Goal: Task Accomplishment & Management: Complete application form

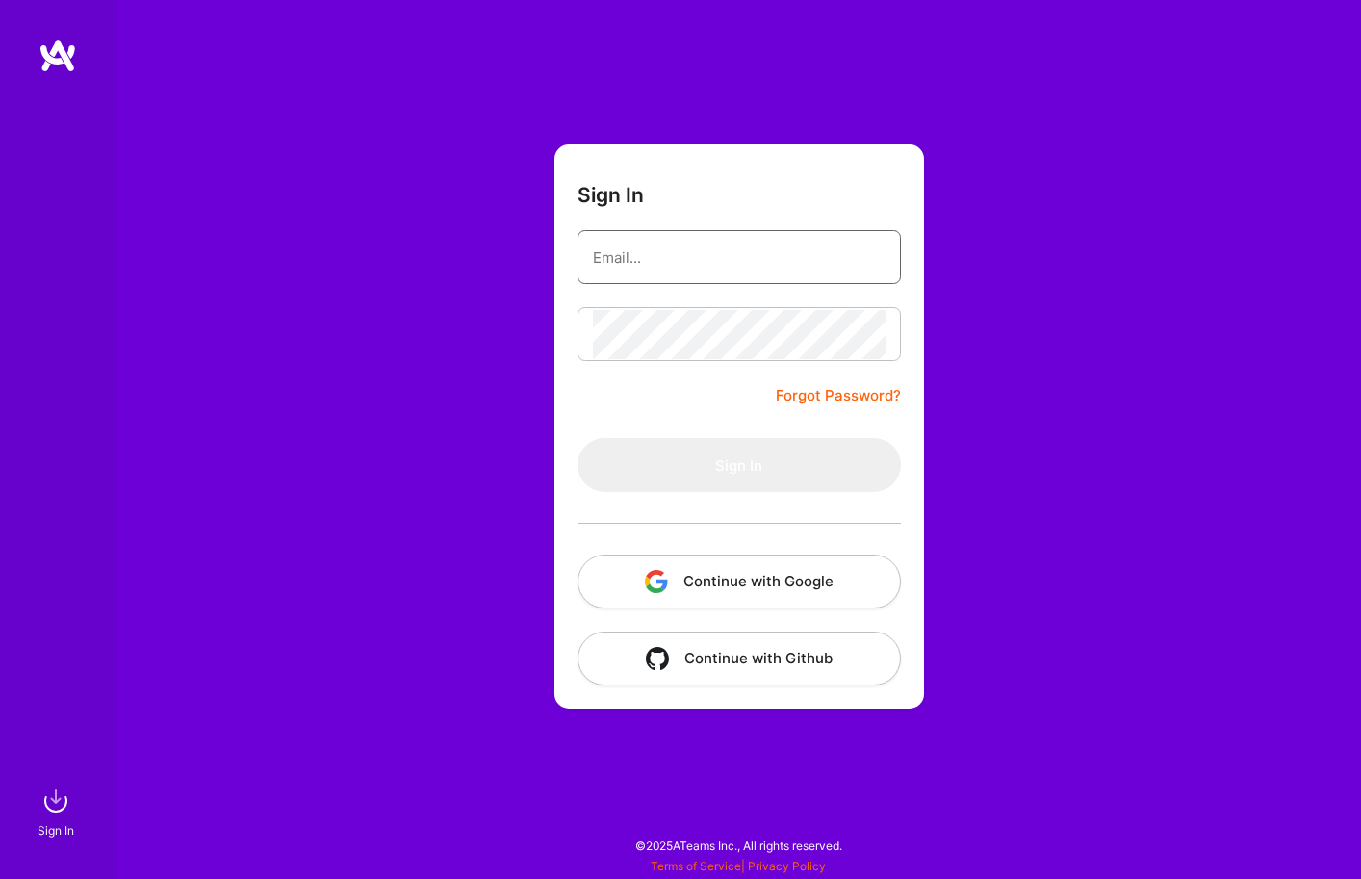
type input "[PERSON_NAME][EMAIL_ADDRESS][PERSON_NAME][DOMAIN_NAME]"
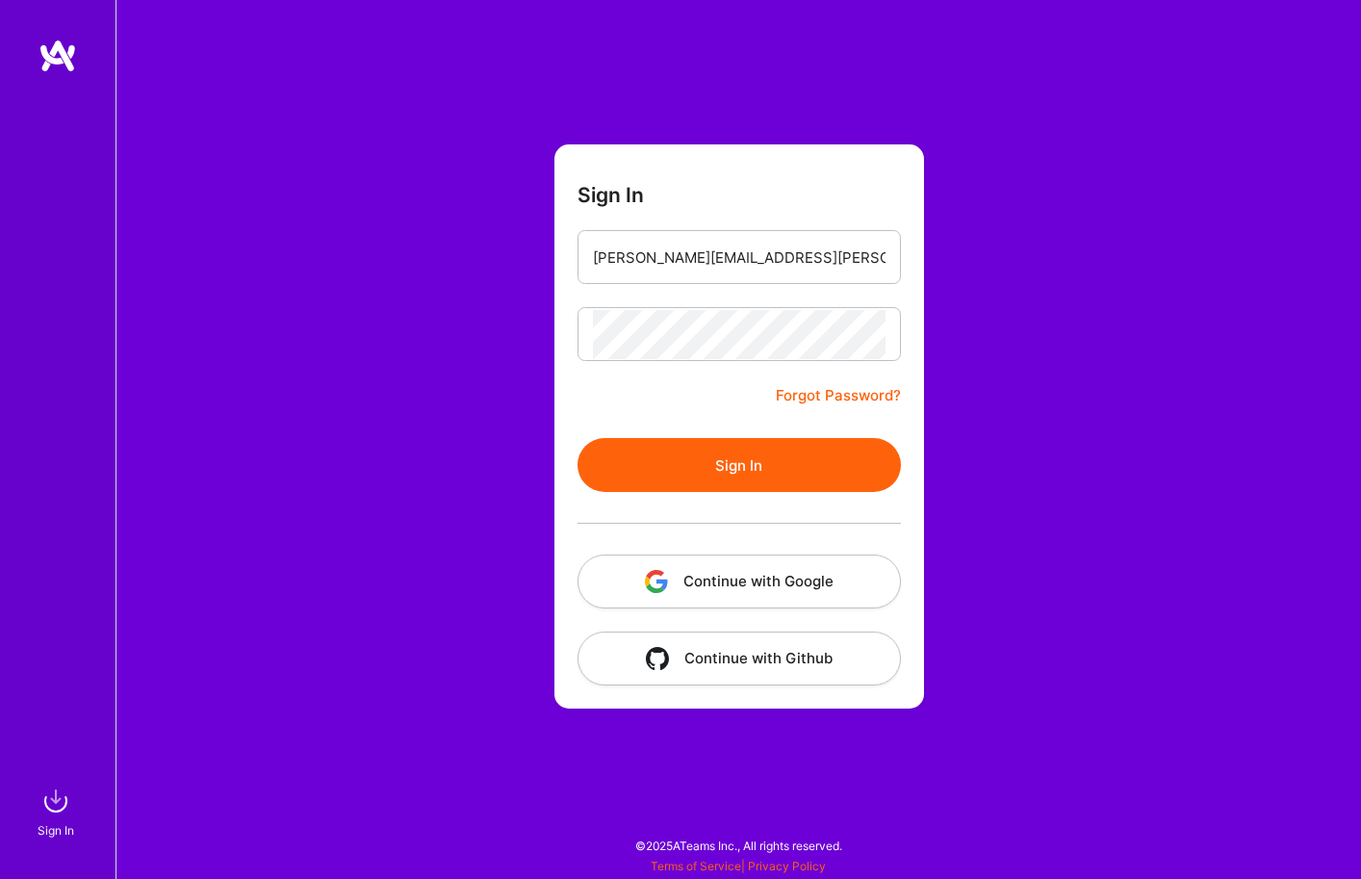
click at [726, 469] on button "Sign In" at bounding box center [739, 465] width 323 height 54
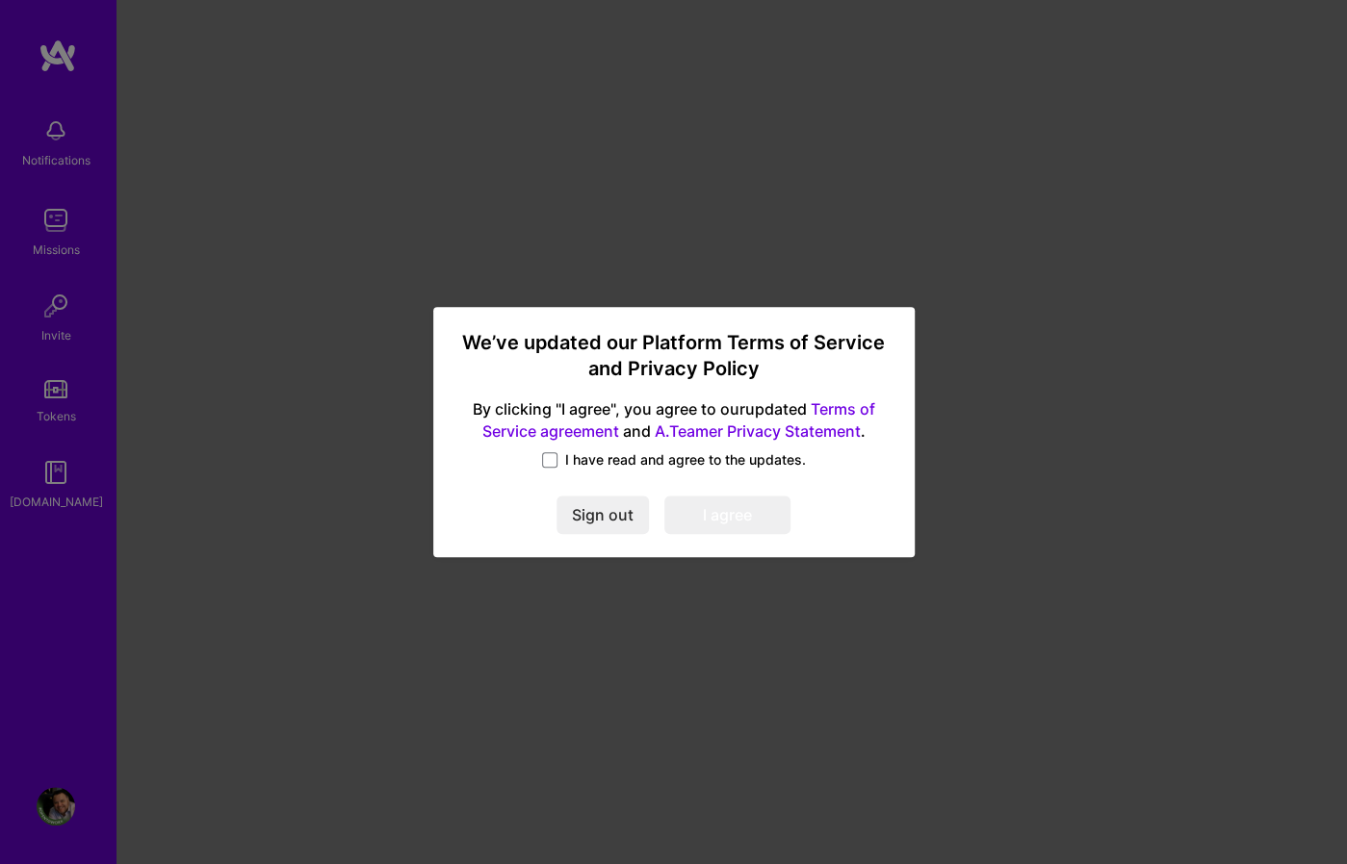
drag, startPoint x: 721, startPoint y: 468, endPoint x: 700, endPoint y: 474, distance: 21.9
click at [721, 468] on span "I have read and agree to the updates." at bounding box center [685, 459] width 241 height 19
click at [0, 0] on input "I have read and agree to the updates." at bounding box center [0, 0] width 0 height 0
click at [737, 505] on button "I agree" at bounding box center [727, 515] width 126 height 39
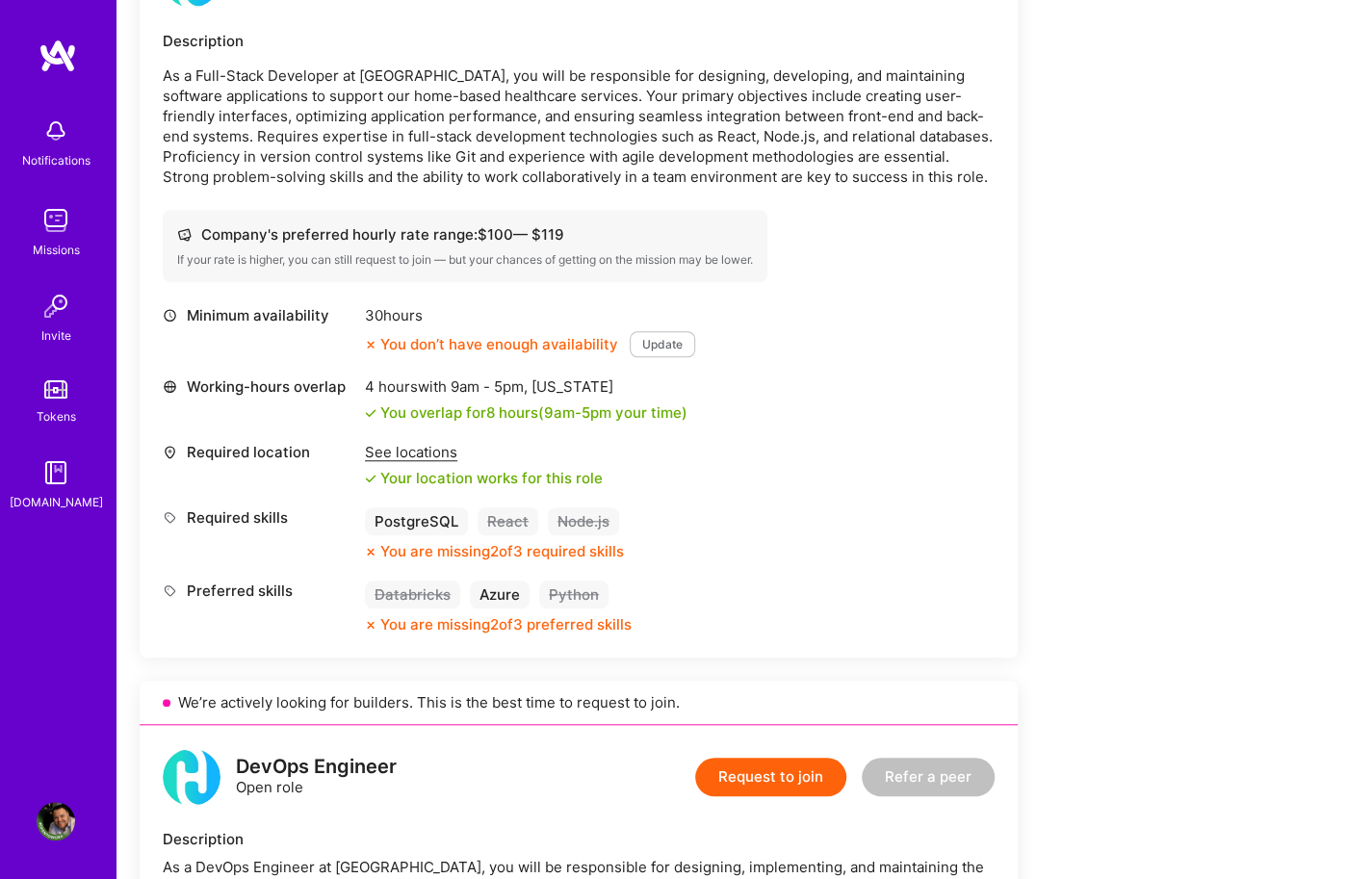
scroll to position [578, 0]
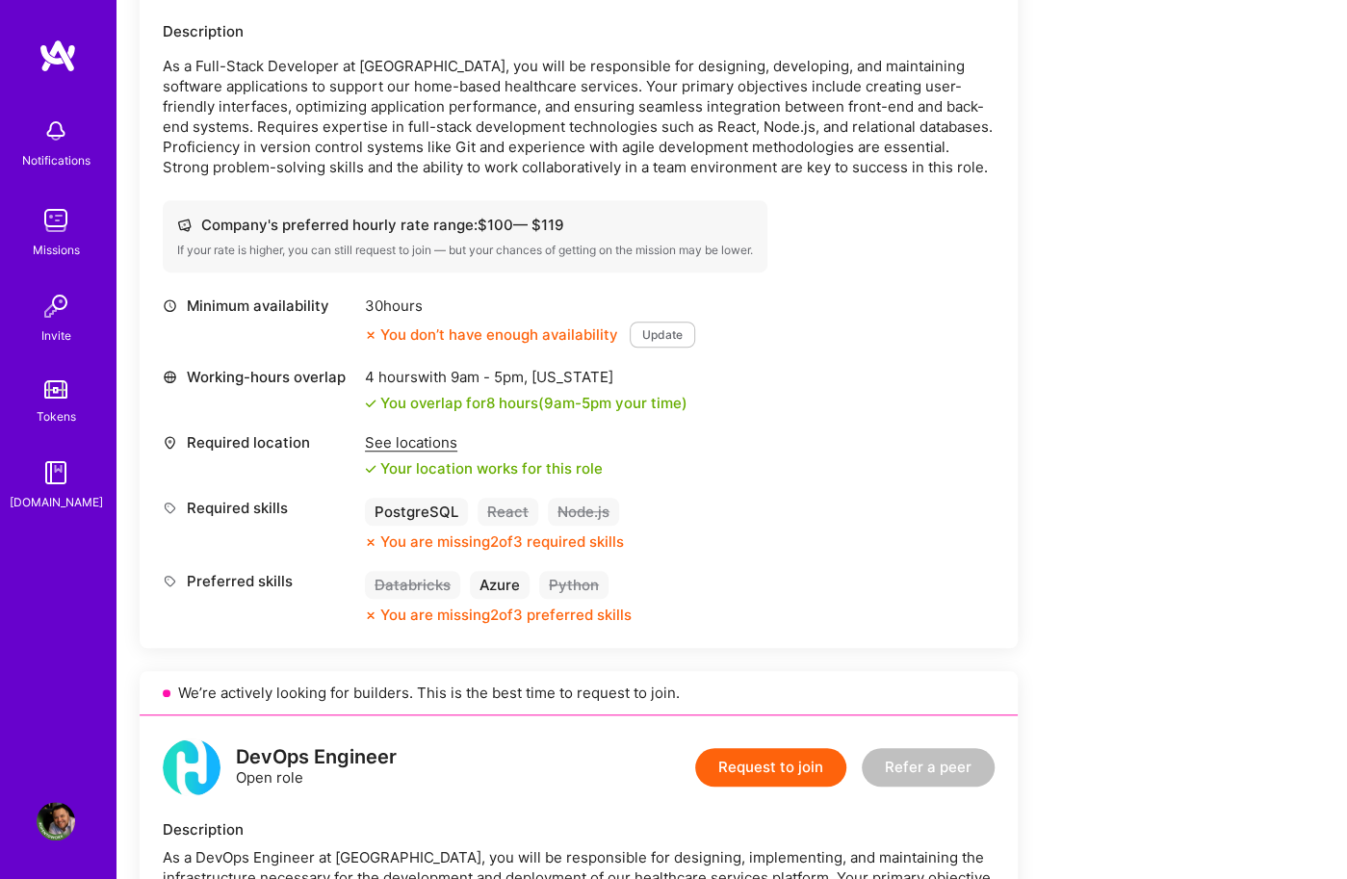
click at [648, 320] on div "30 hours You don’t have enough availability Update" at bounding box center [530, 322] width 330 height 52
click at [659, 330] on button "Update" at bounding box center [662, 334] width 65 height 26
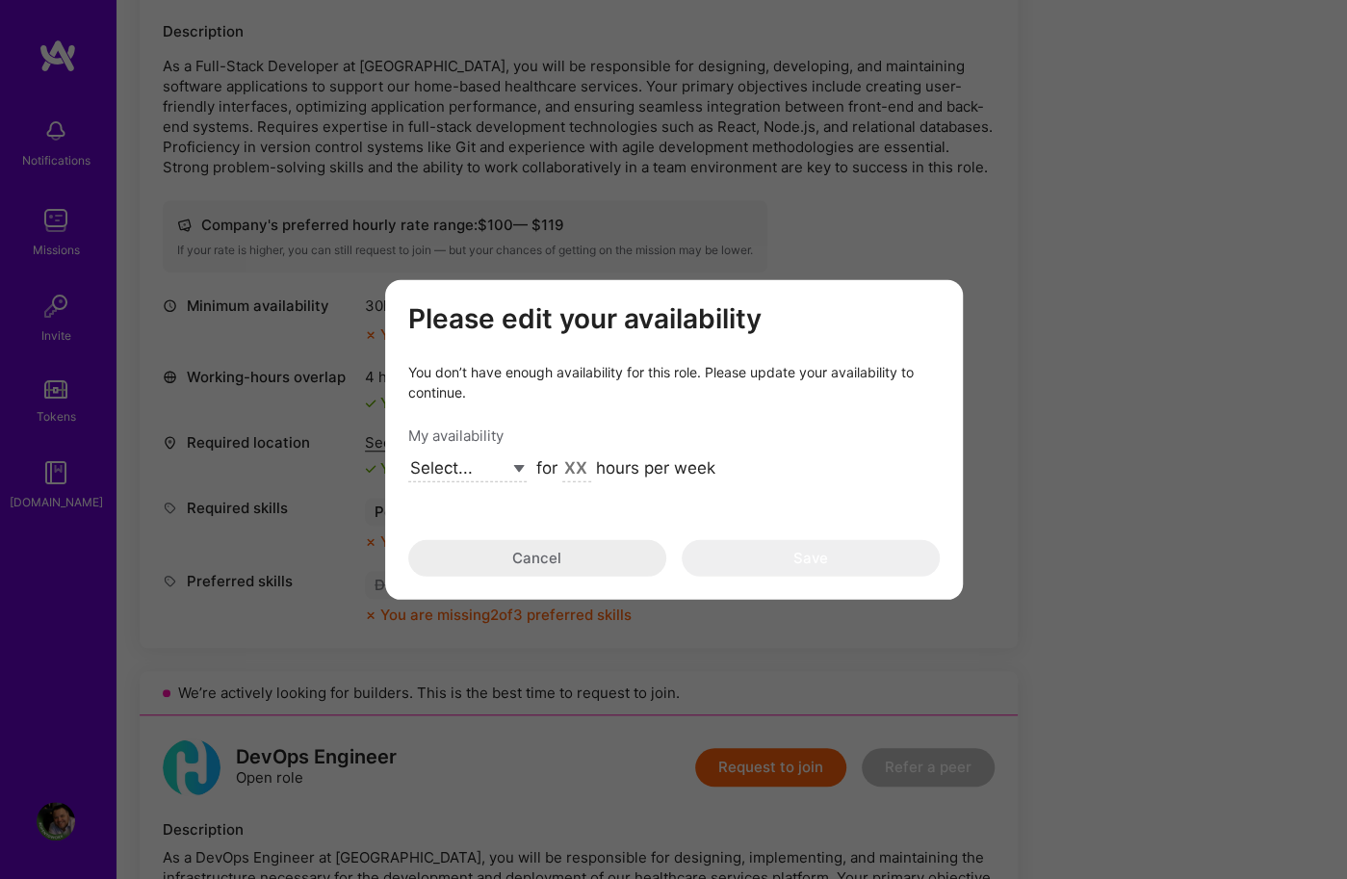
click at [468, 471] on select "Select... Right Now Future Date Not Available" at bounding box center [467, 469] width 118 height 26
select select "Right Now"
click at [408, 456] on select "Select... Right Now Future Date Not Available" at bounding box center [467, 469] width 118 height 26
click at [566, 464] on input "modal" at bounding box center [576, 469] width 29 height 25
type input "40"
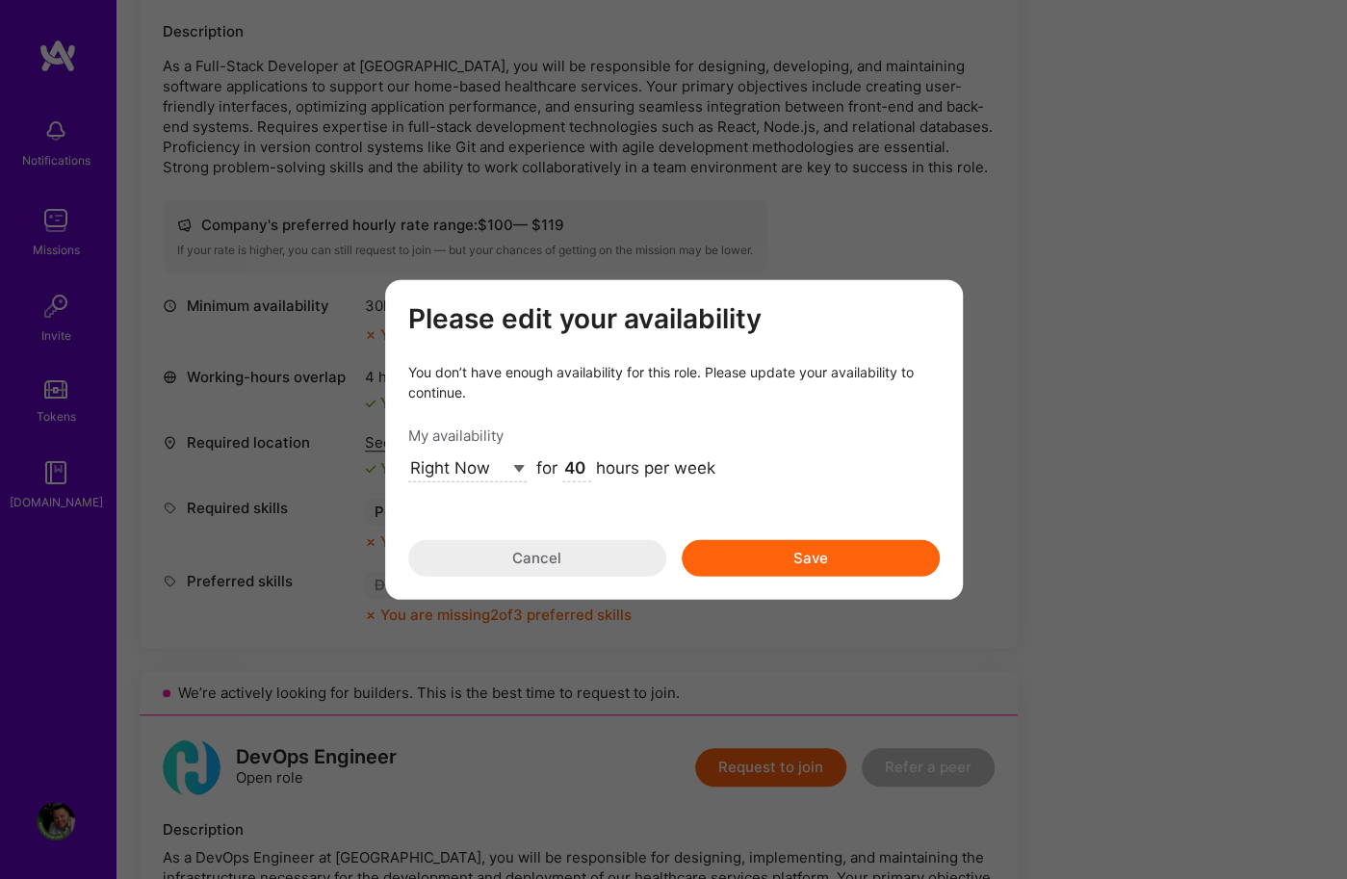
click at [754, 558] on button "Save" at bounding box center [810, 558] width 258 height 37
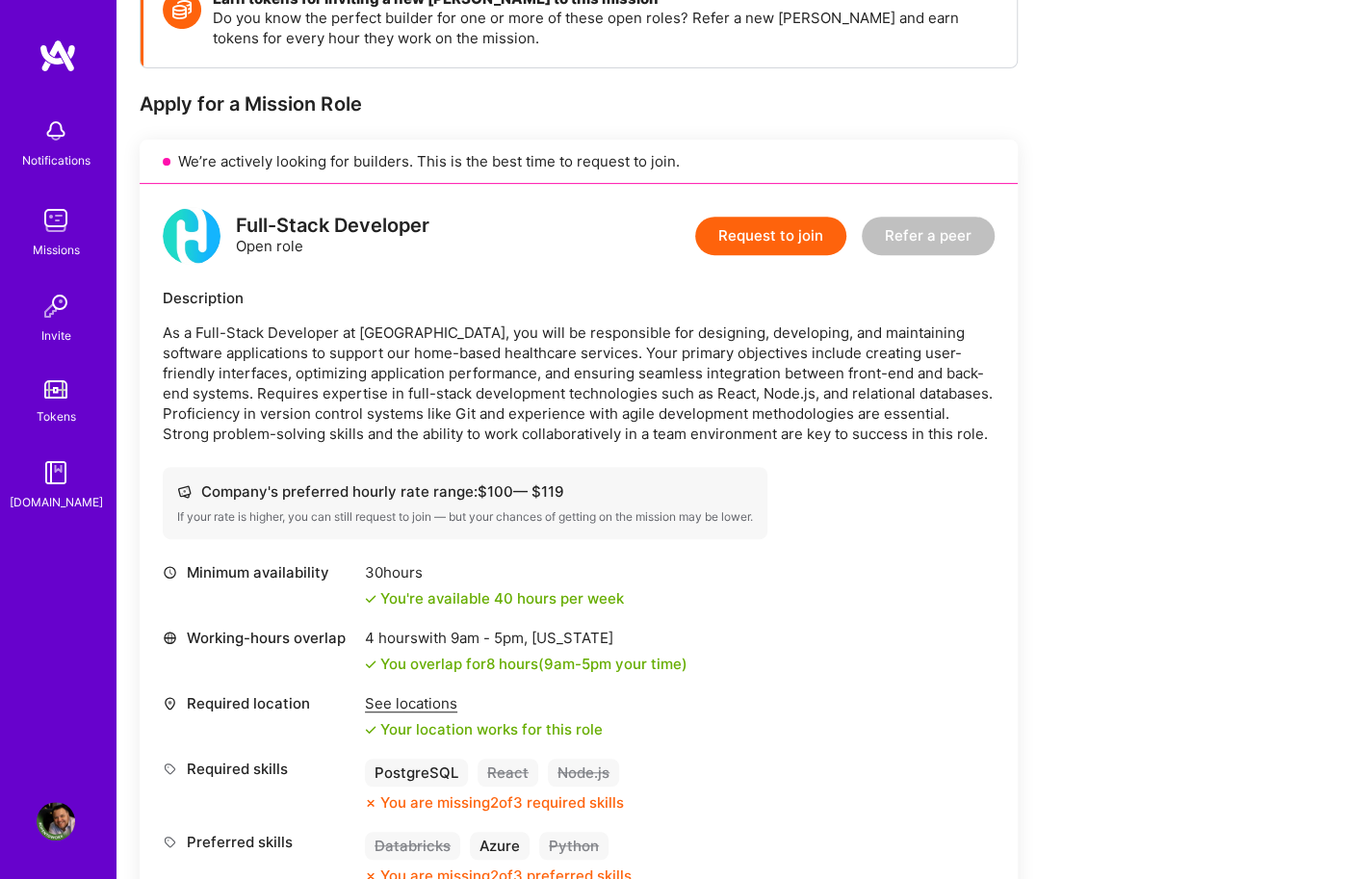
scroll to position [289, 0]
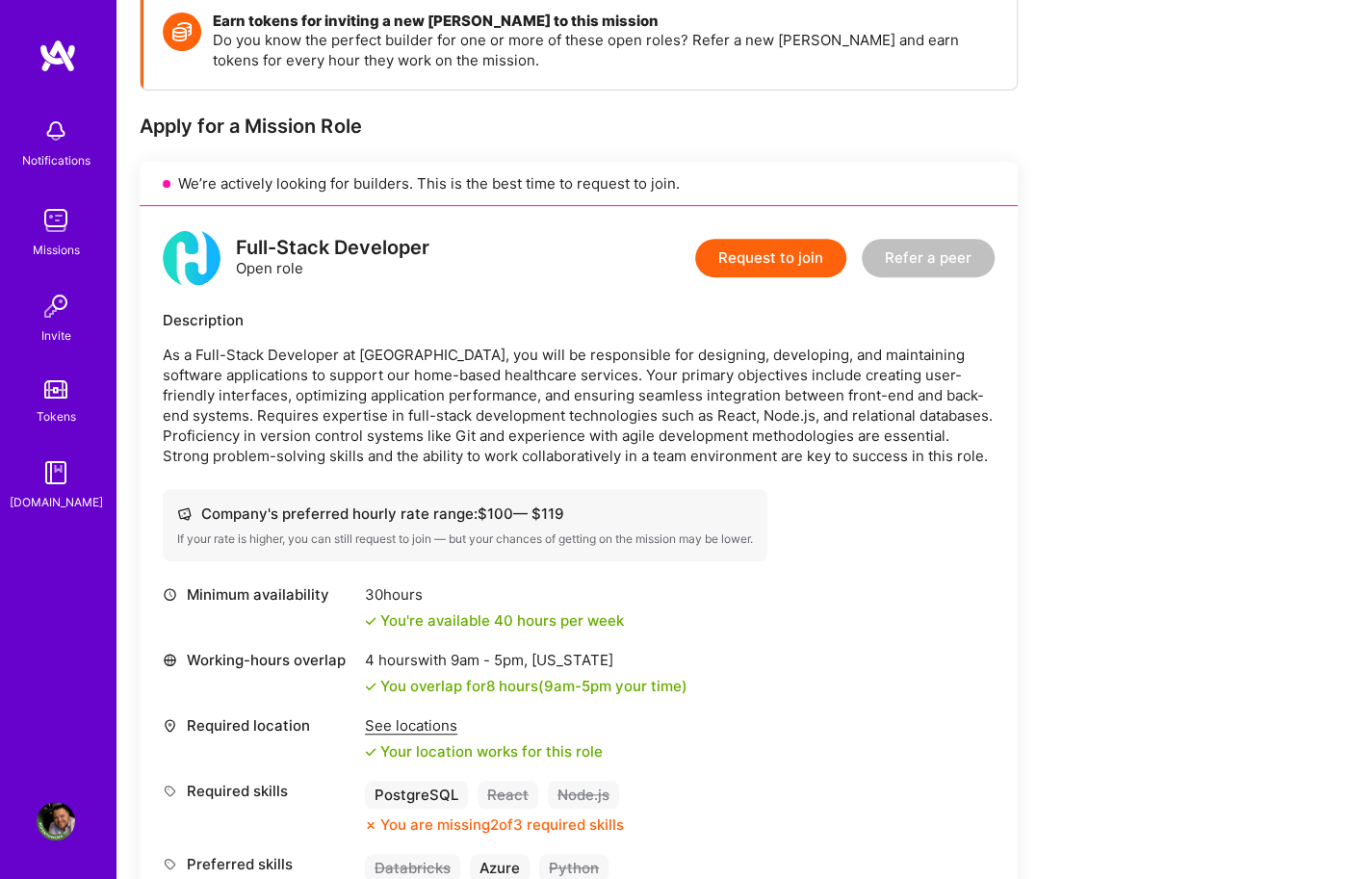
click at [757, 248] on button "Request to join" at bounding box center [770, 258] width 151 height 39
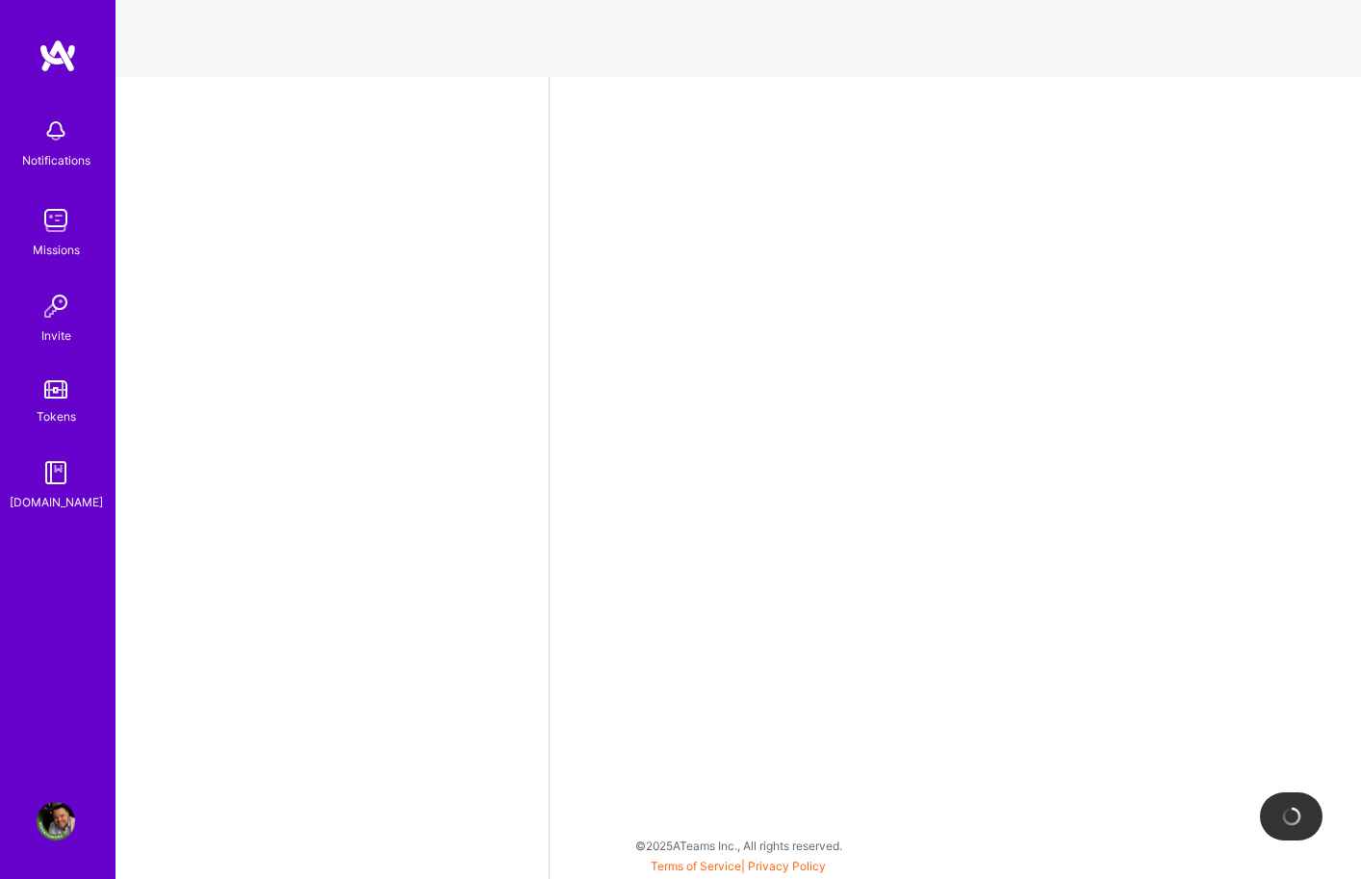
select select "US"
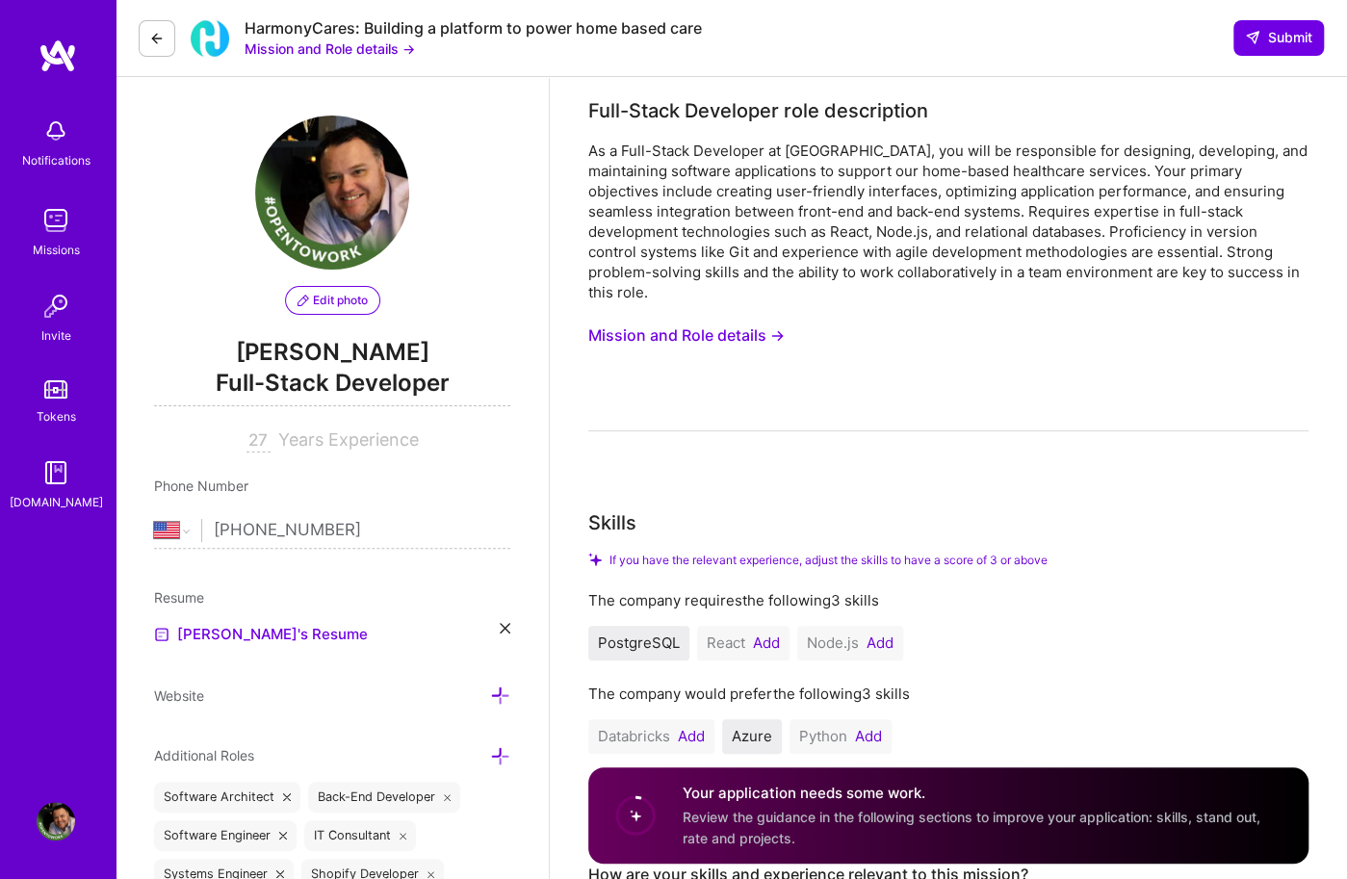
click at [258, 432] on input "27" at bounding box center [258, 440] width 24 height 23
type input "2"
type input "28"
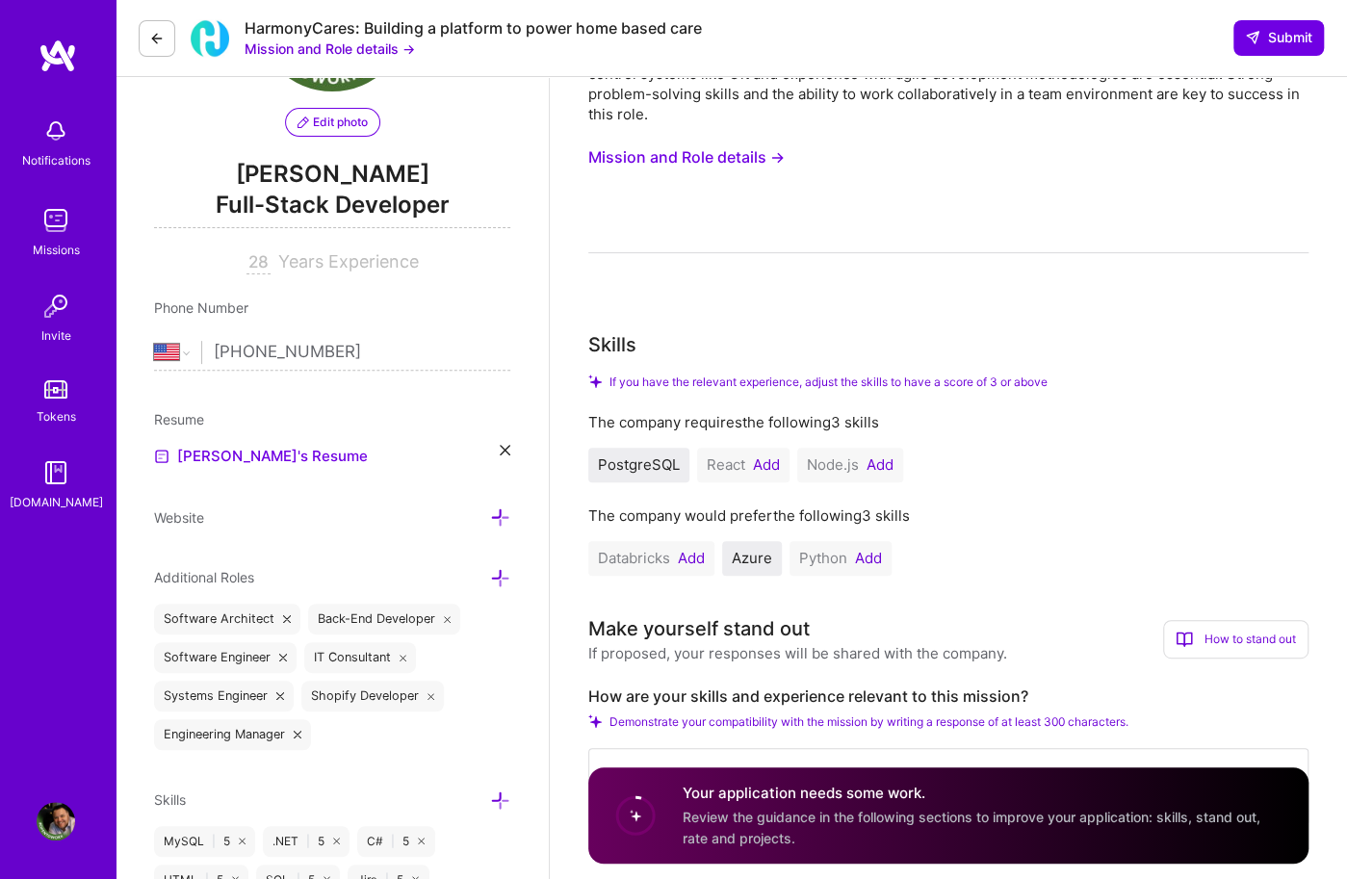
scroll to position [385, 0]
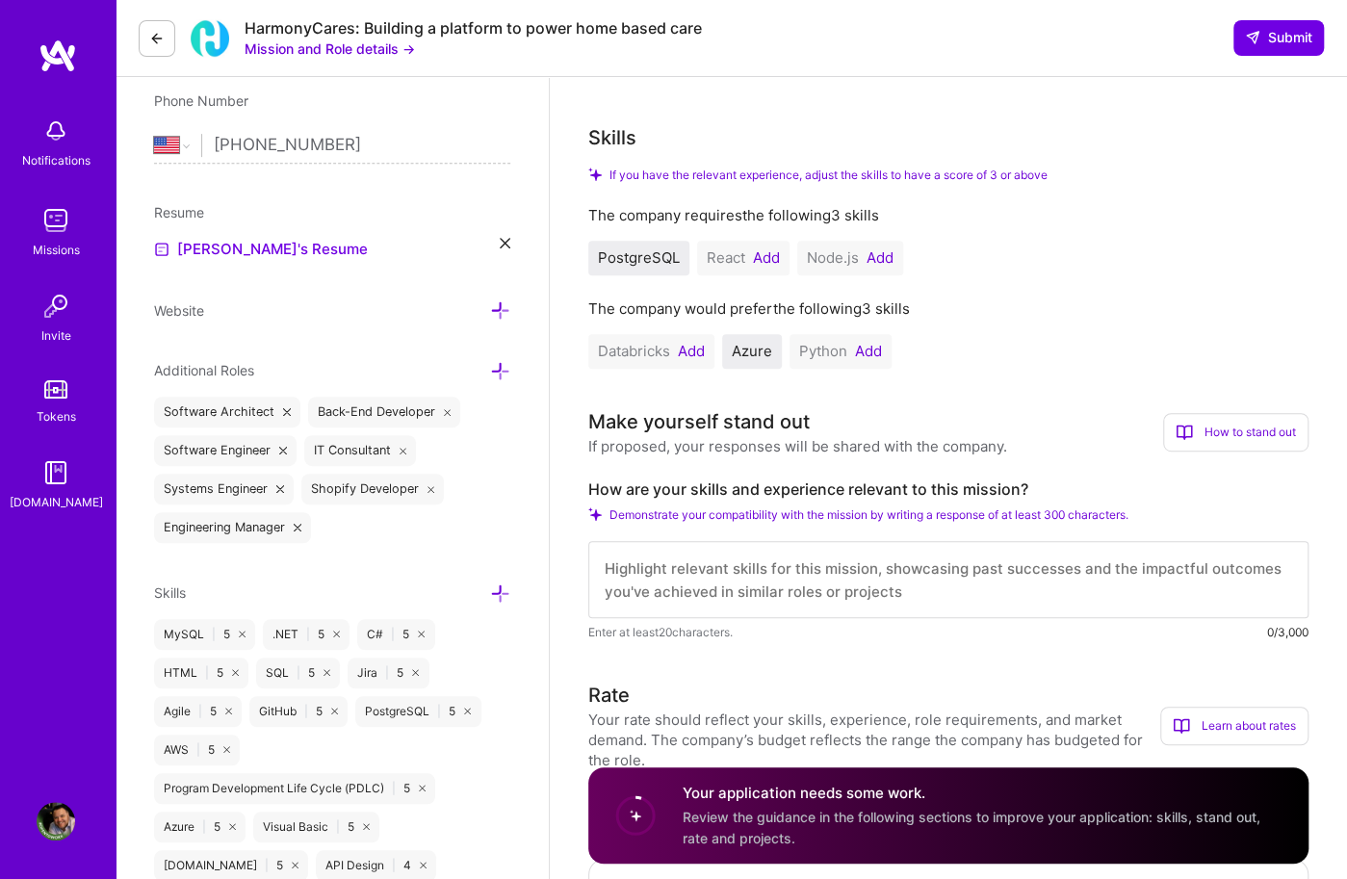
click at [508, 235] on div "Resume [PERSON_NAME]'s Resume" at bounding box center [332, 231] width 356 height 59
click at [503, 242] on icon at bounding box center [505, 243] width 11 height 11
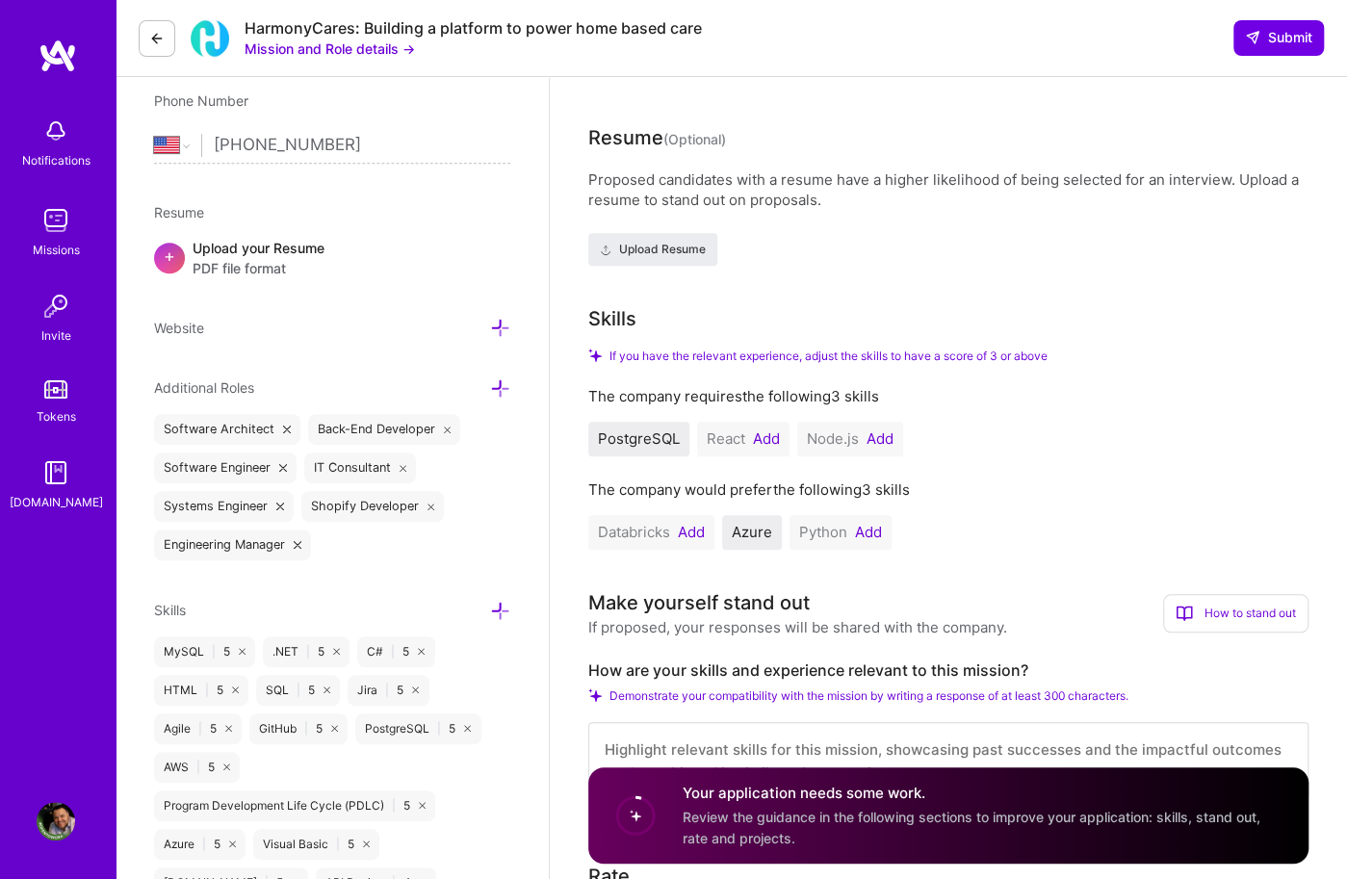
click at [280, 249] on div "Upload your Resume PDF file format" at bounding box center [259, 258] width 132 height 40
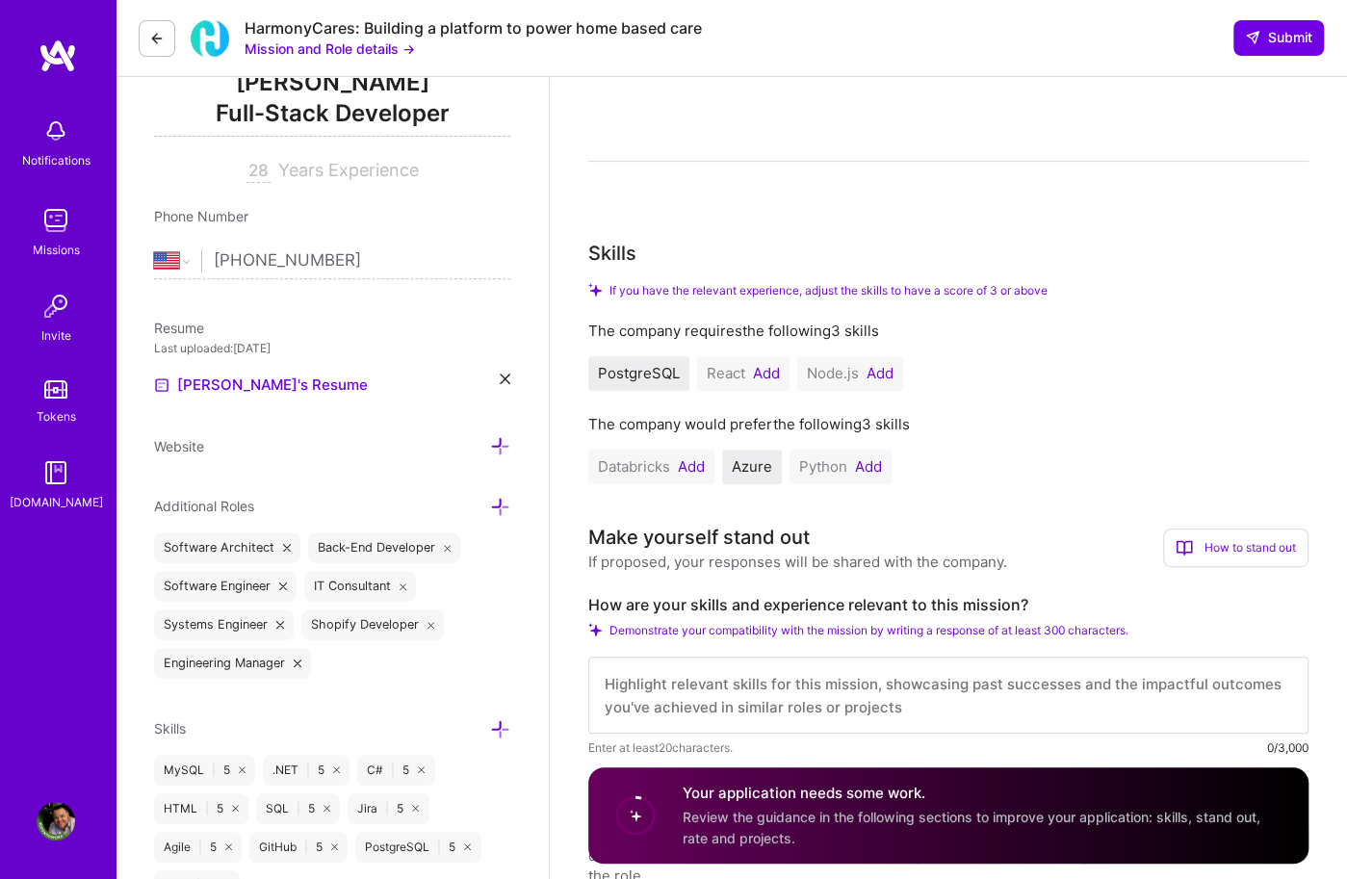
scroll to position [0, 0]
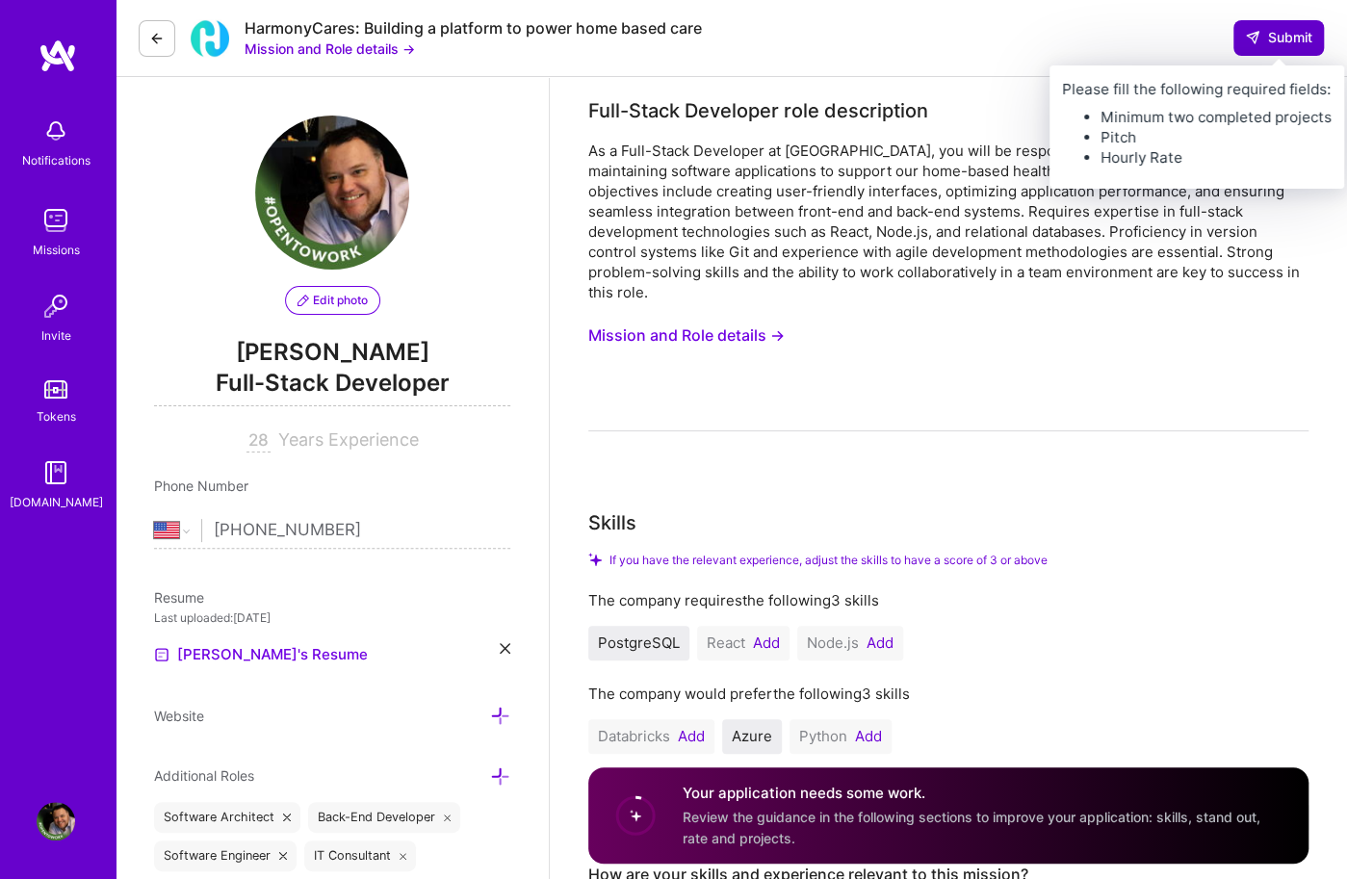
click at [1258, 31] on span "Submit" at bounding box center [1278, 37] width 67 height 19
click at [1247, 32] on icon at bounding box center [1252, 37] width 15 height 15
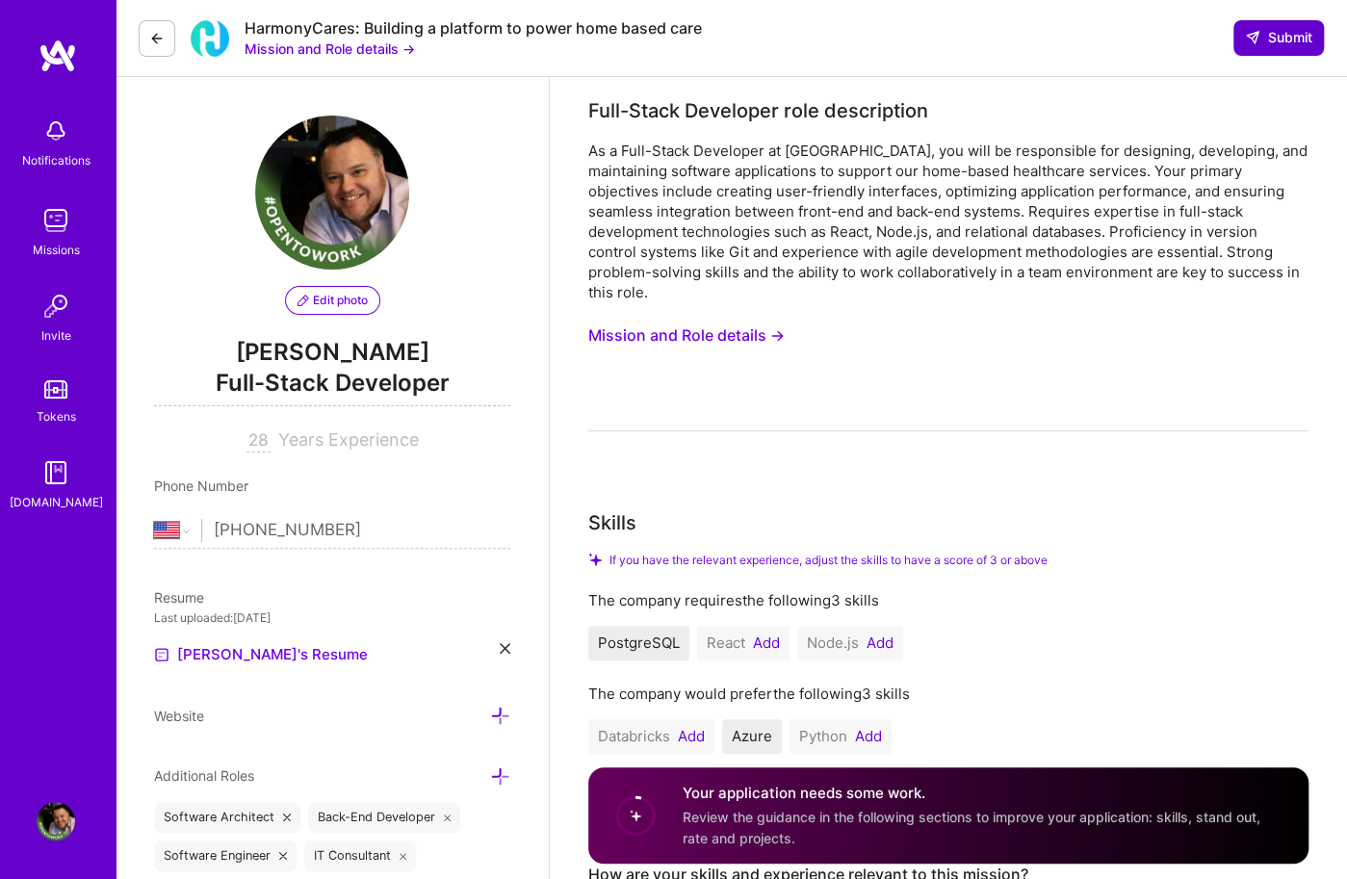
click at [1254, 35] on icon at bounding box center [1252, 37] width 15 height 15
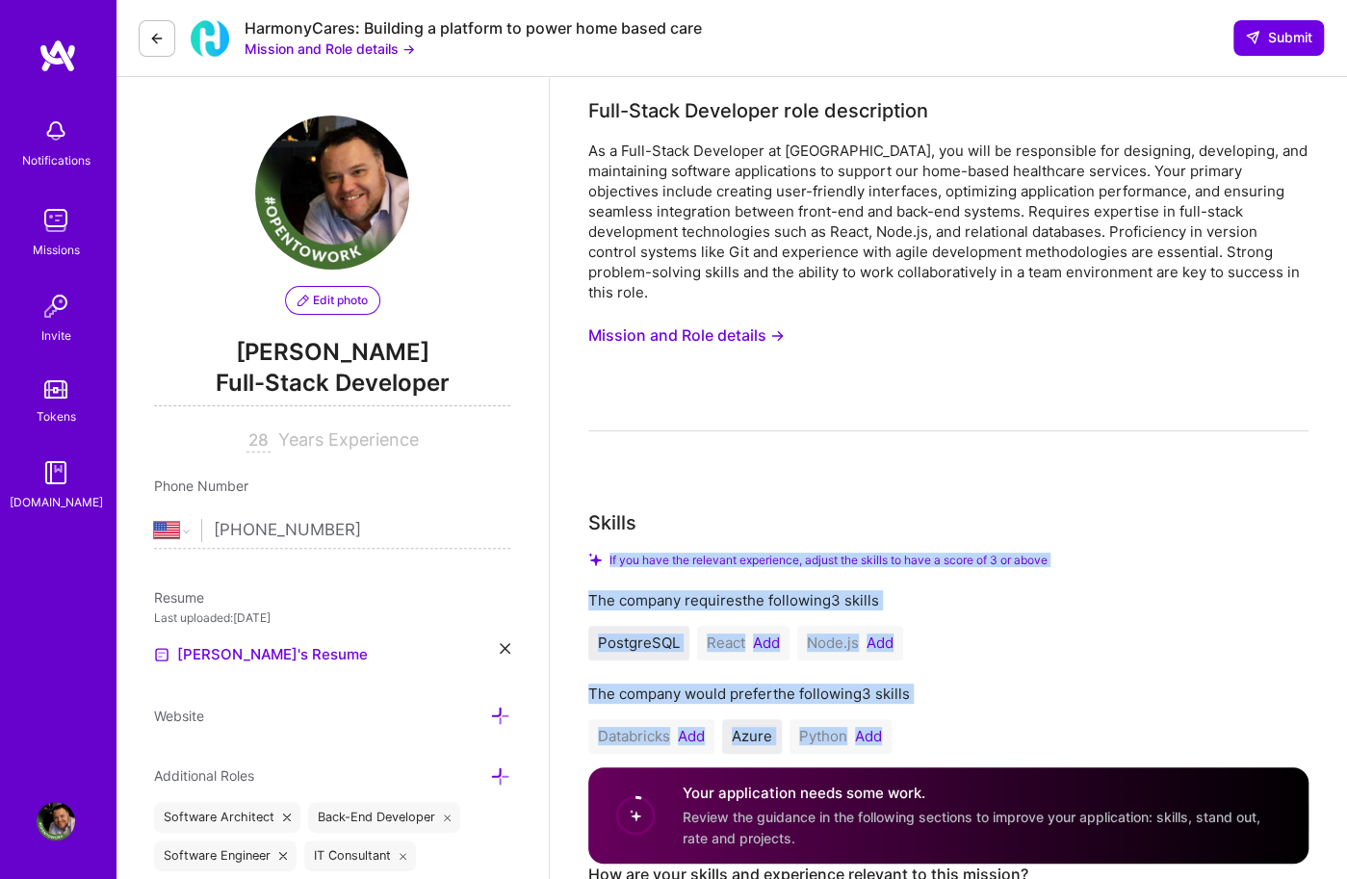
drag, startPoint x: 1021, startPoint y: 609, endPoint x: 1050, endPoint y: 468, distance: 144.4
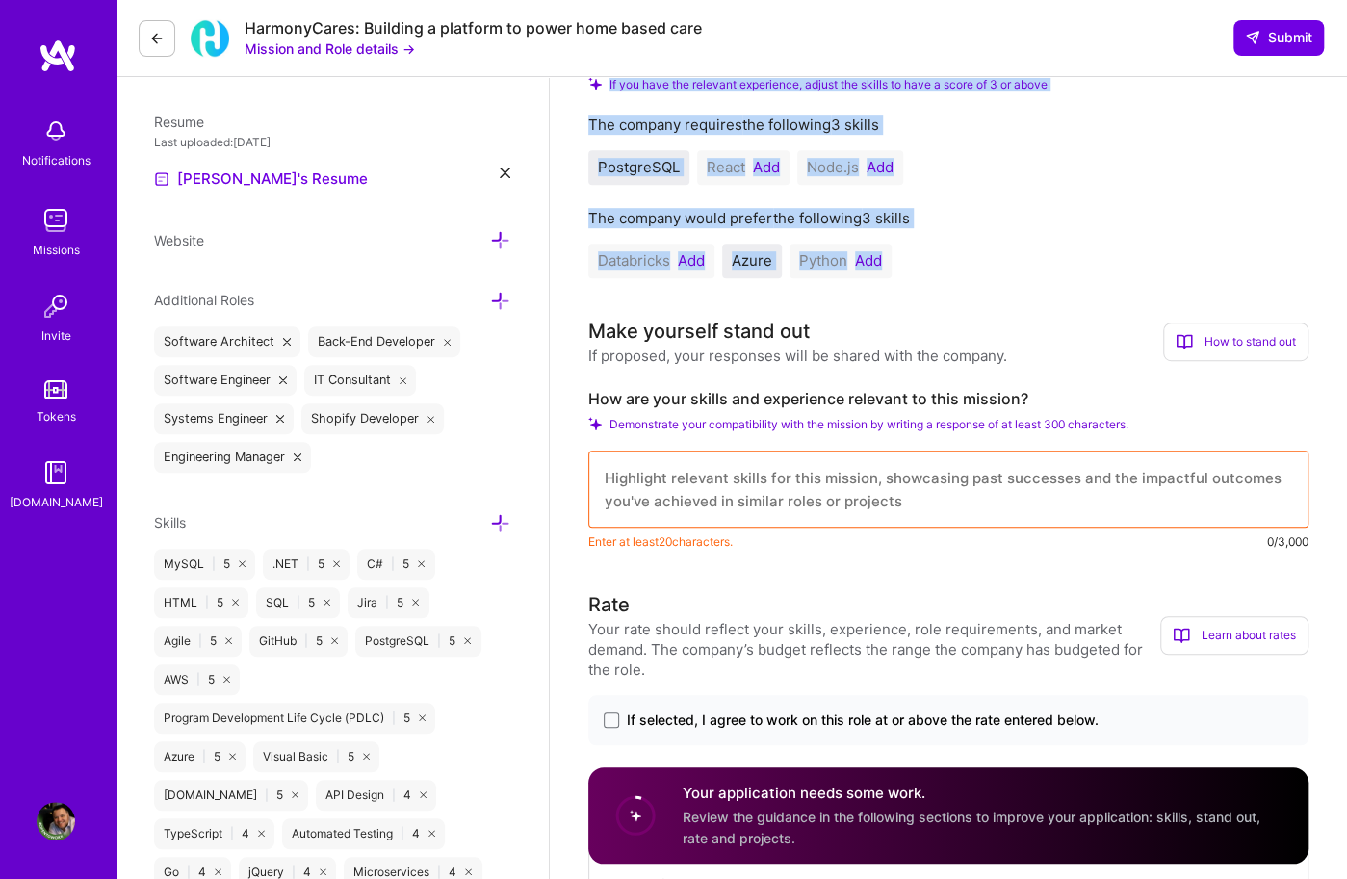
scroll to position [481, 0]
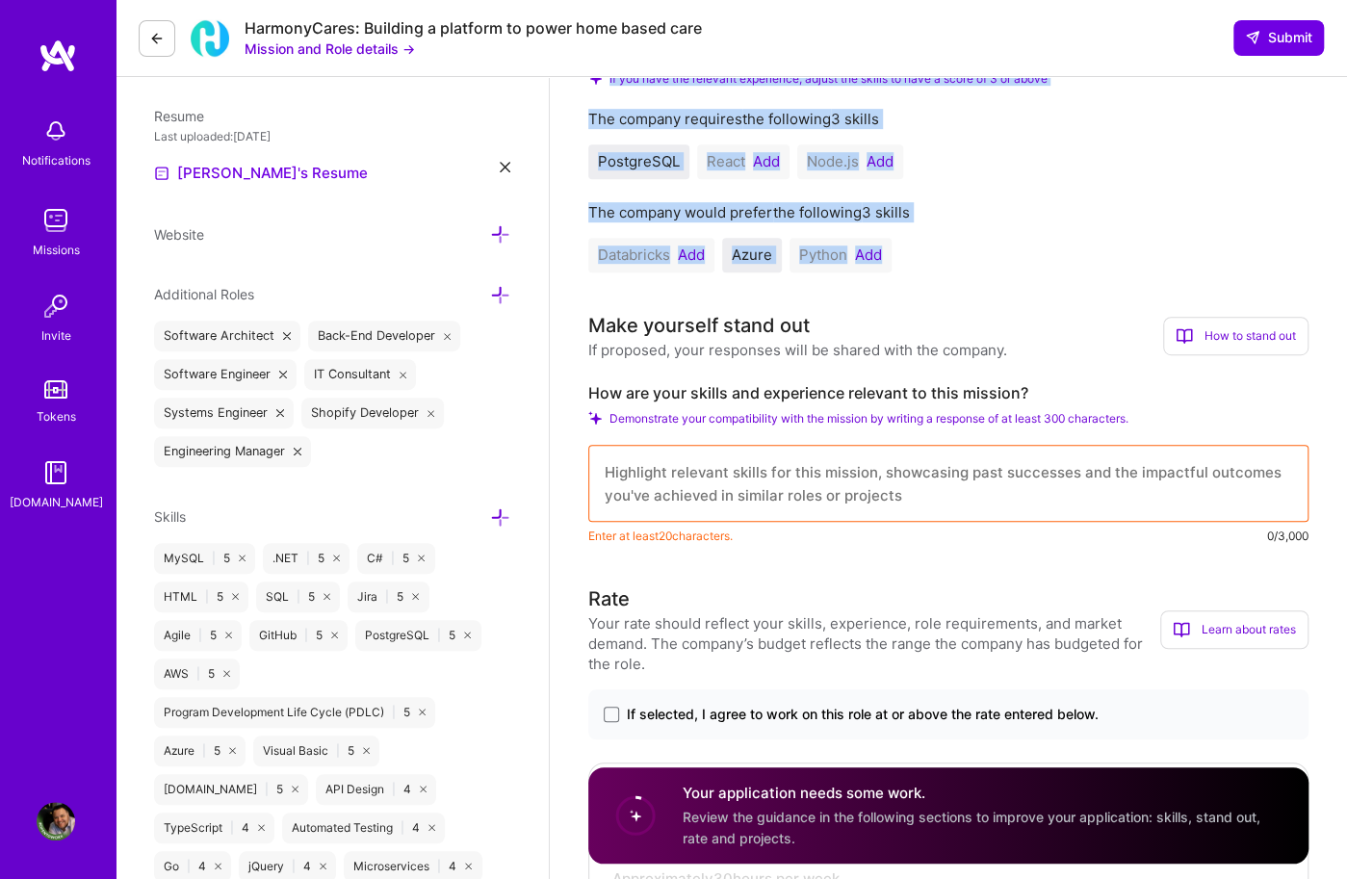
click at [1046, 468] on textarea at bounding box center [948, 483] width 720 height 77
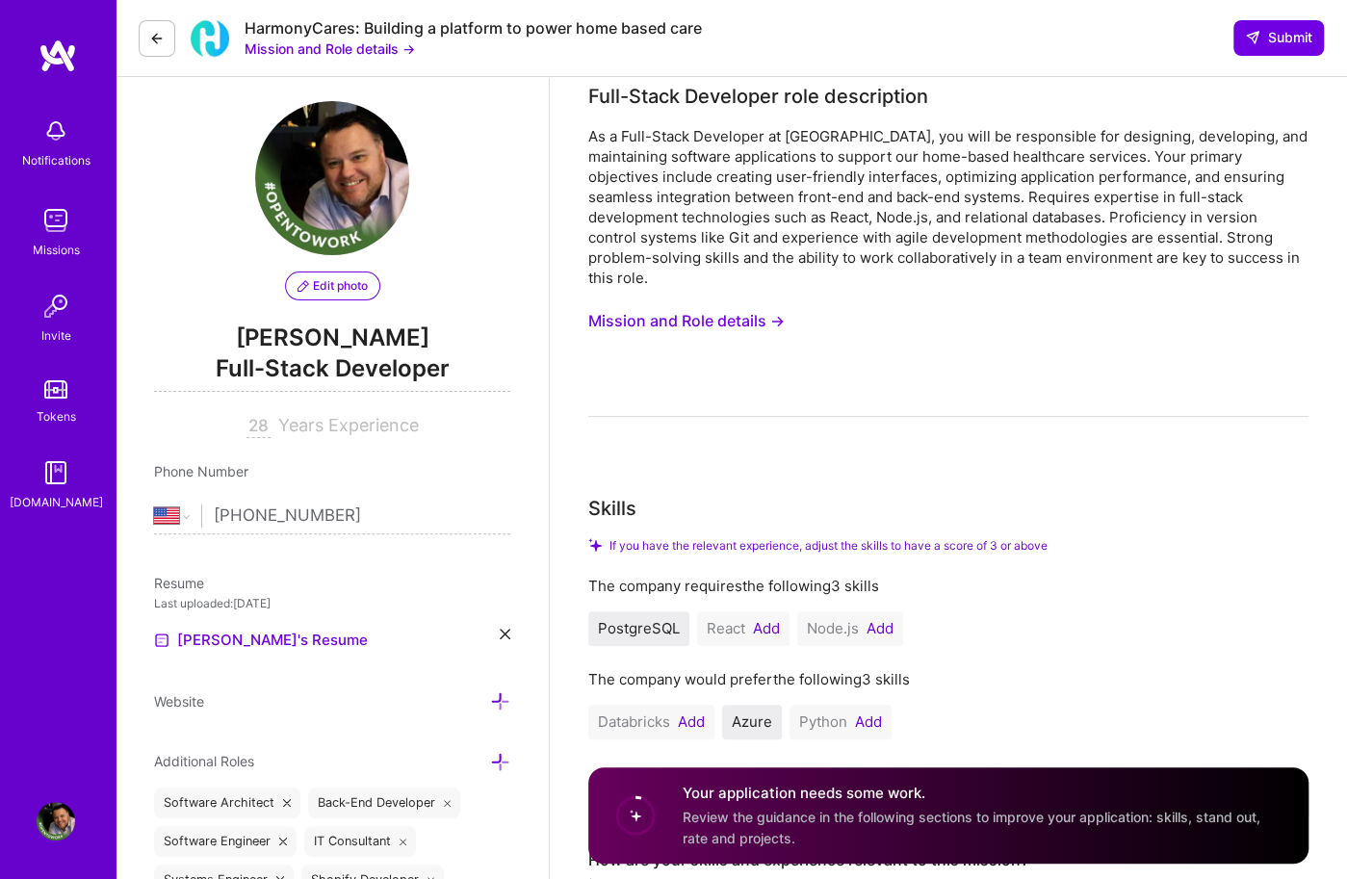
scroll to position [0, 0]
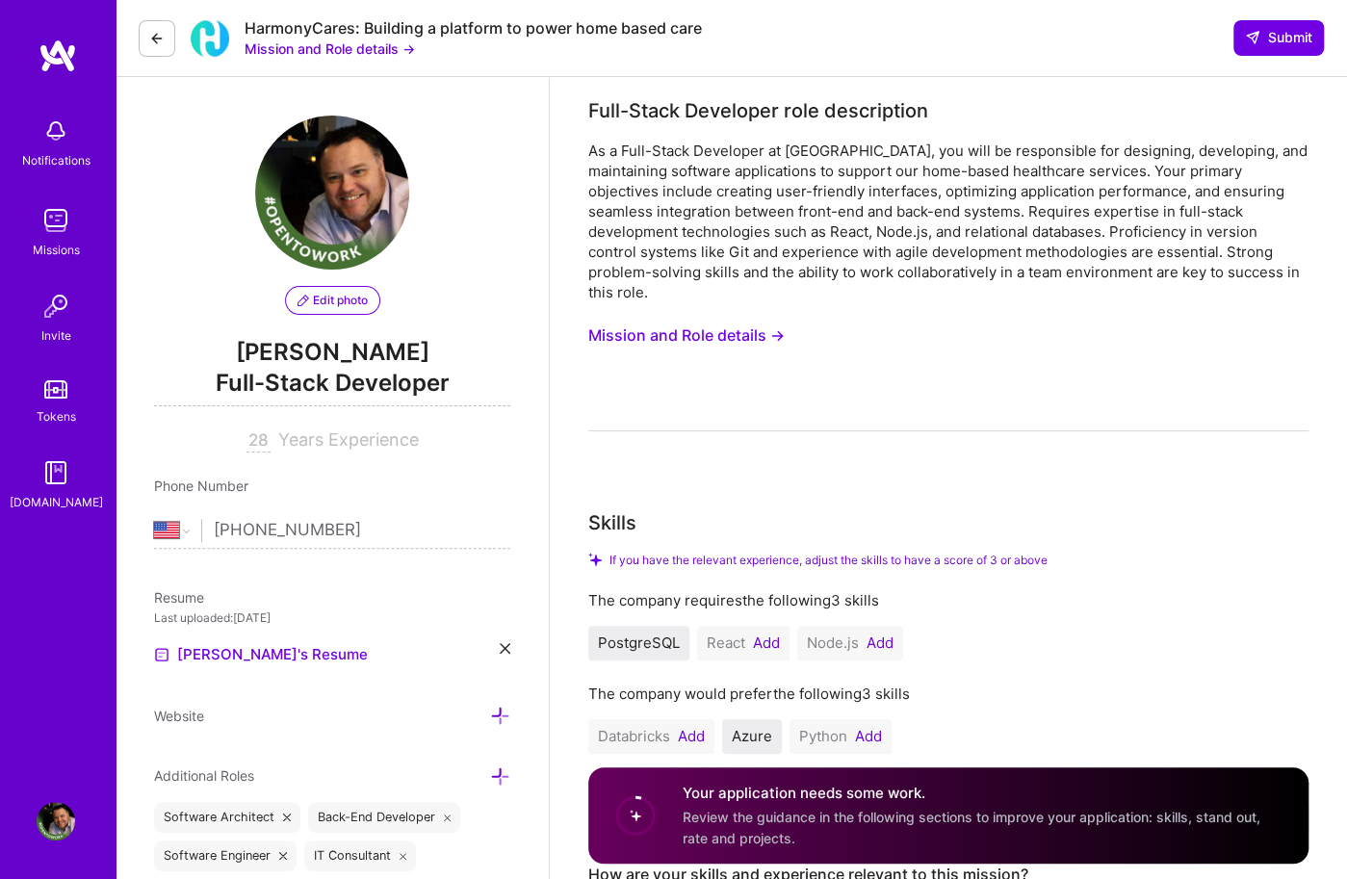
click at [869, 610] on div "The company requires the following 3 skills PostgreSQL React Add Node.js Add" at bounding box center [948, 625] width 720 height 70
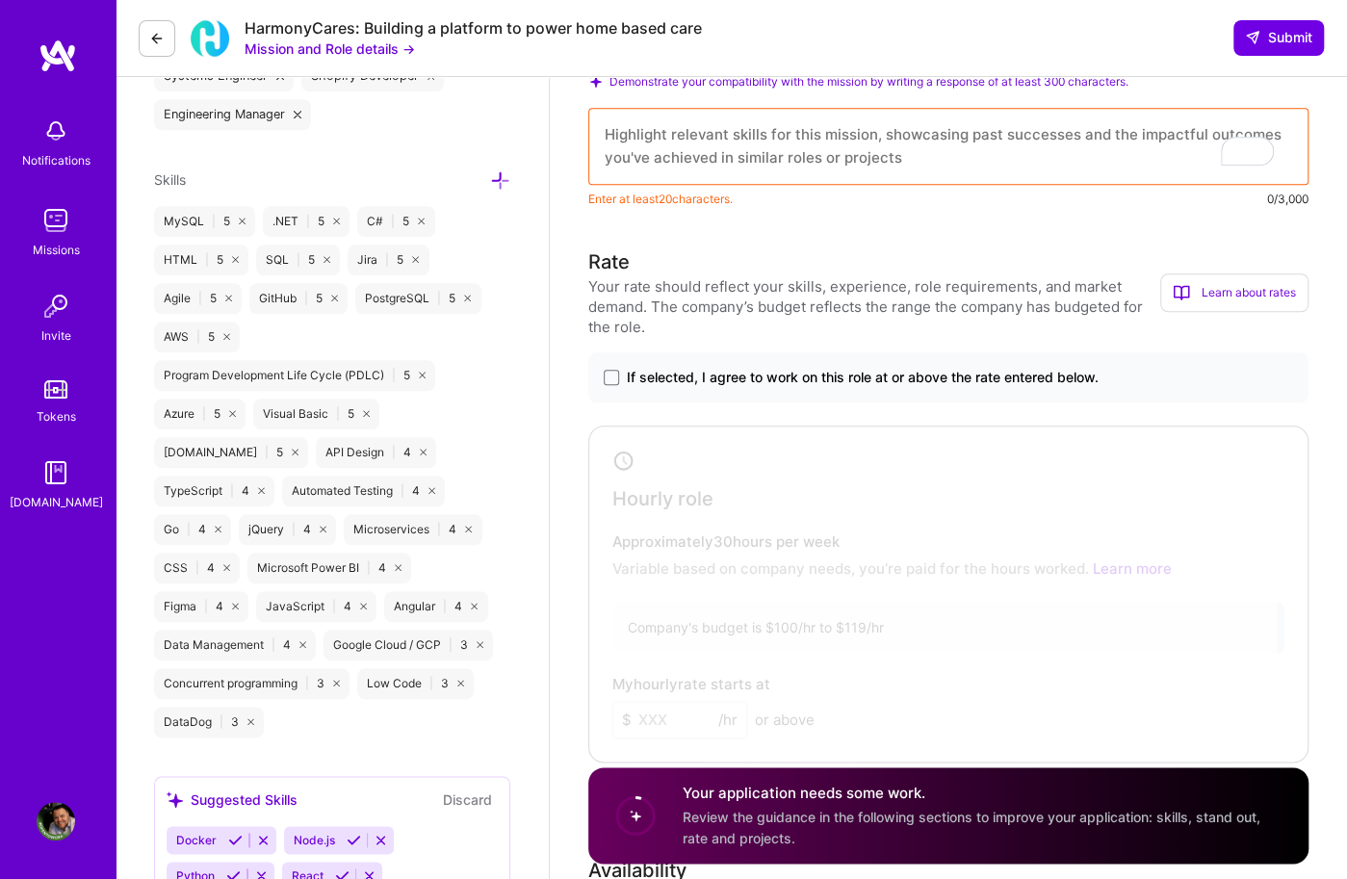
scroll to position [1251, 0]
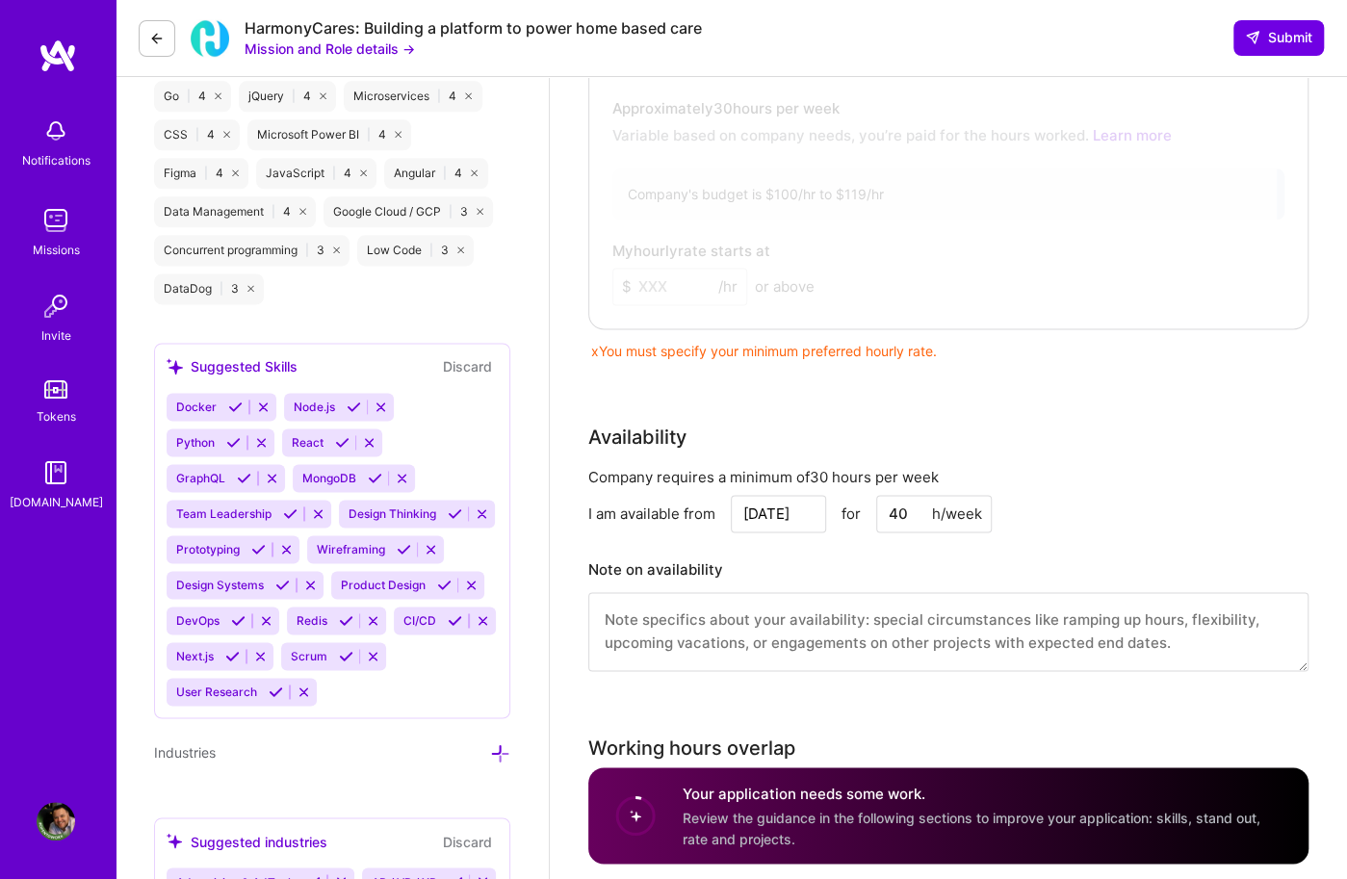
click at [910, 342] on div "x You must specify your minimum preferred hourly rate." at bounding box center [948, 351] width 720 height 20
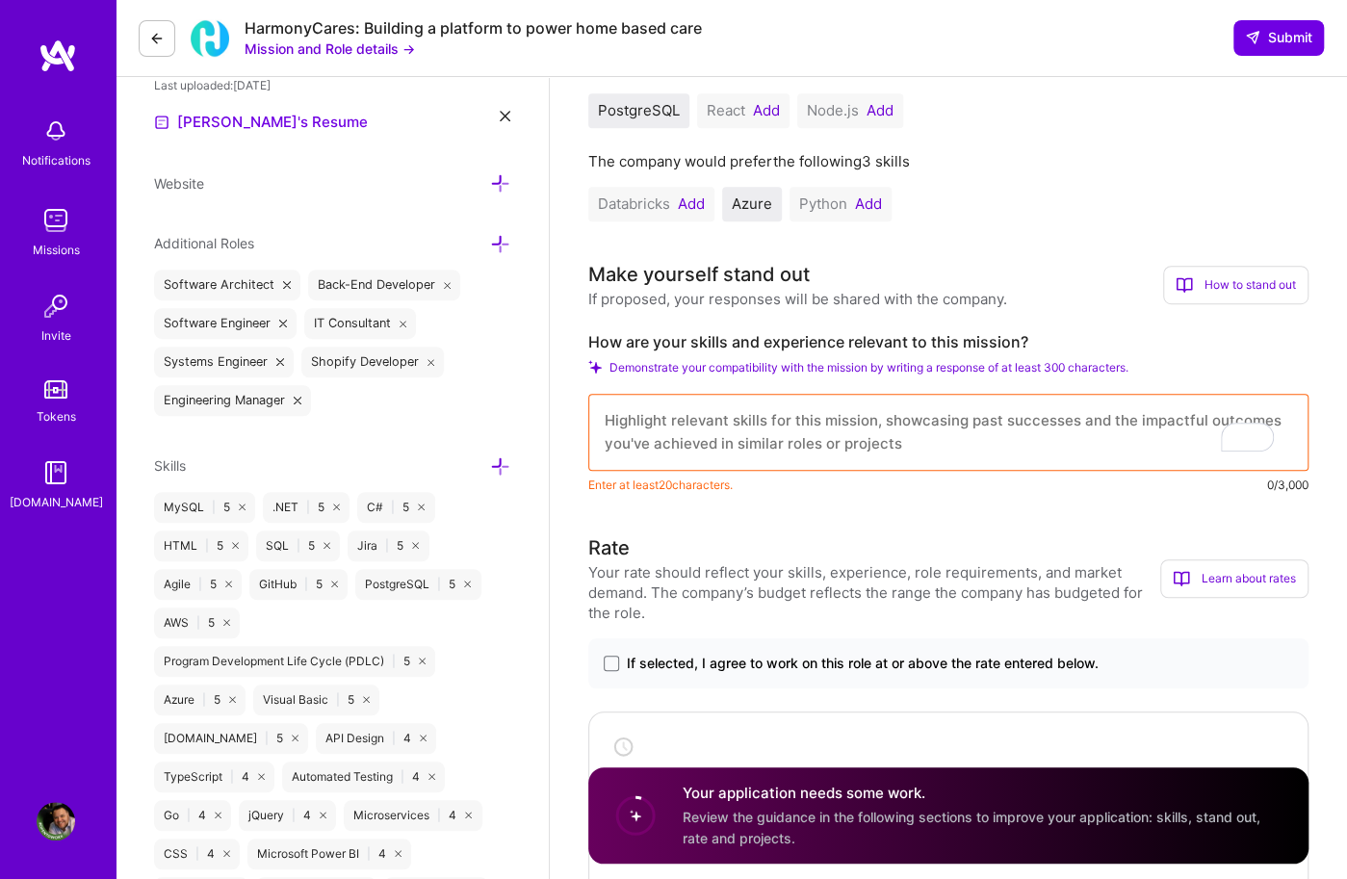
scroll to position [302, 0]
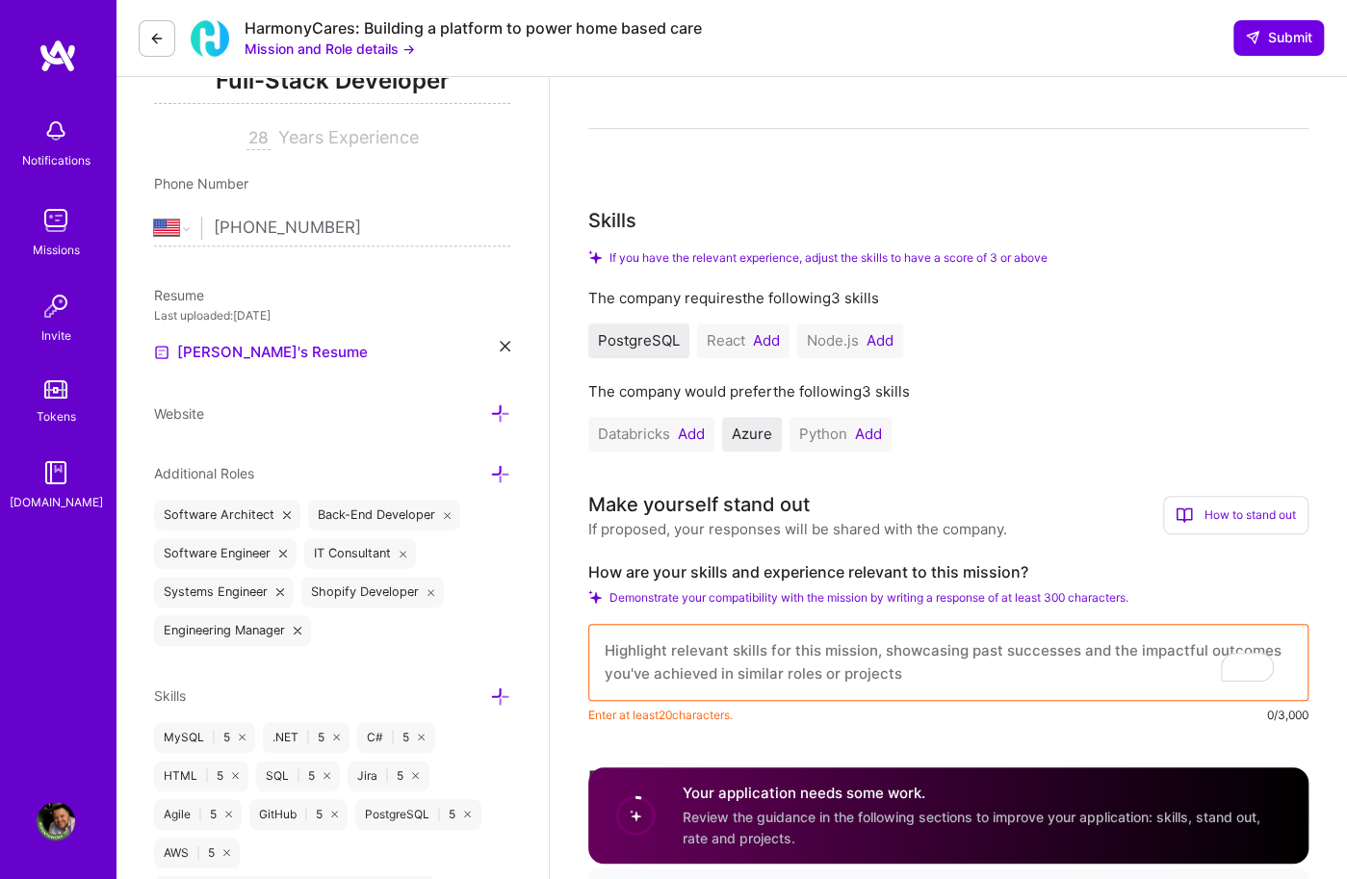
click at [776, 338] on button "Add" at bounding box center [766, 340] width 27 height 15
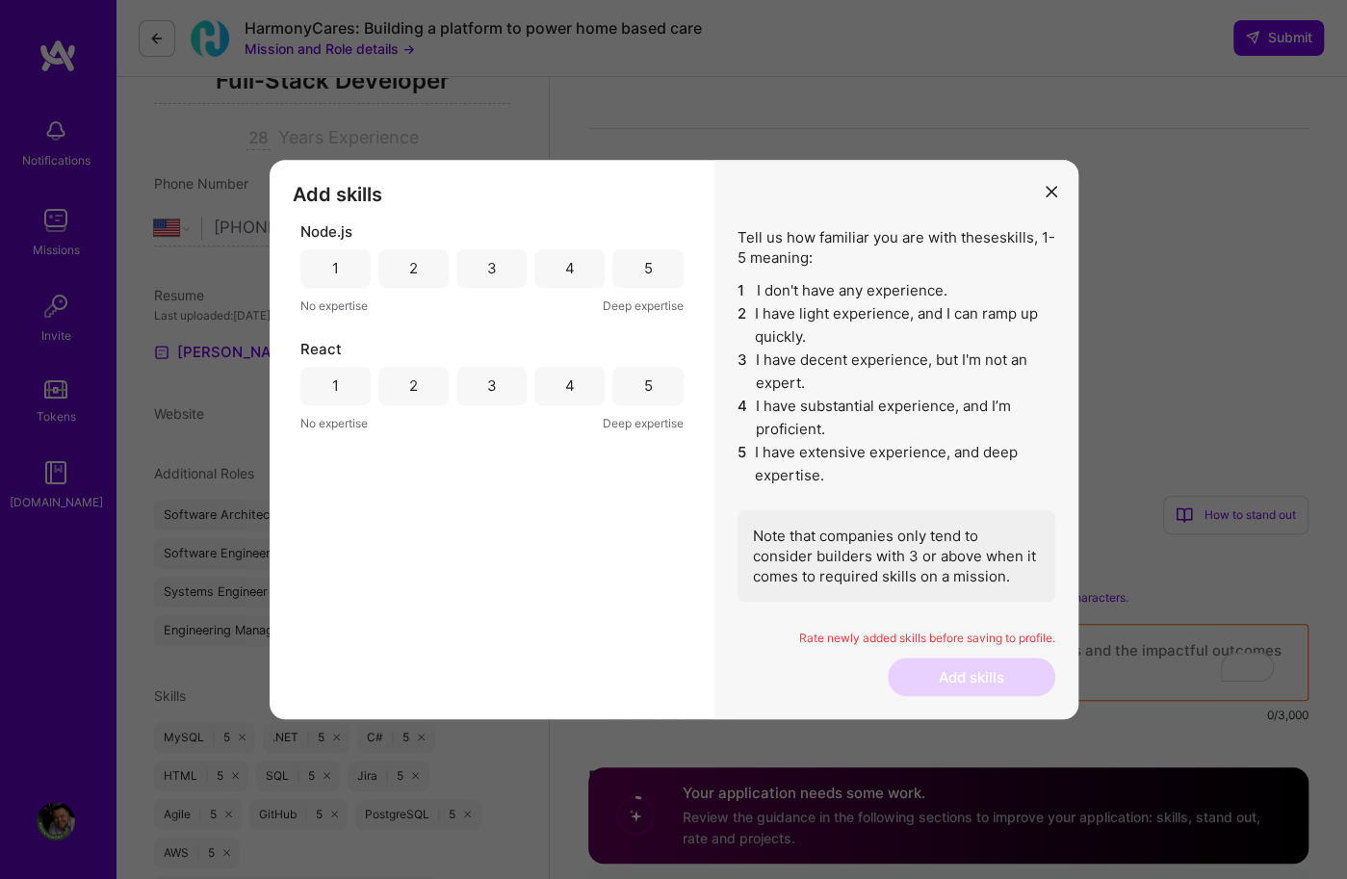
click at [525, 273] on div "3" at bounding box center [491, 268] width 70 height 39
click at [523, 387] on div "3" at bounding box center [491, 386] width 70 height 39
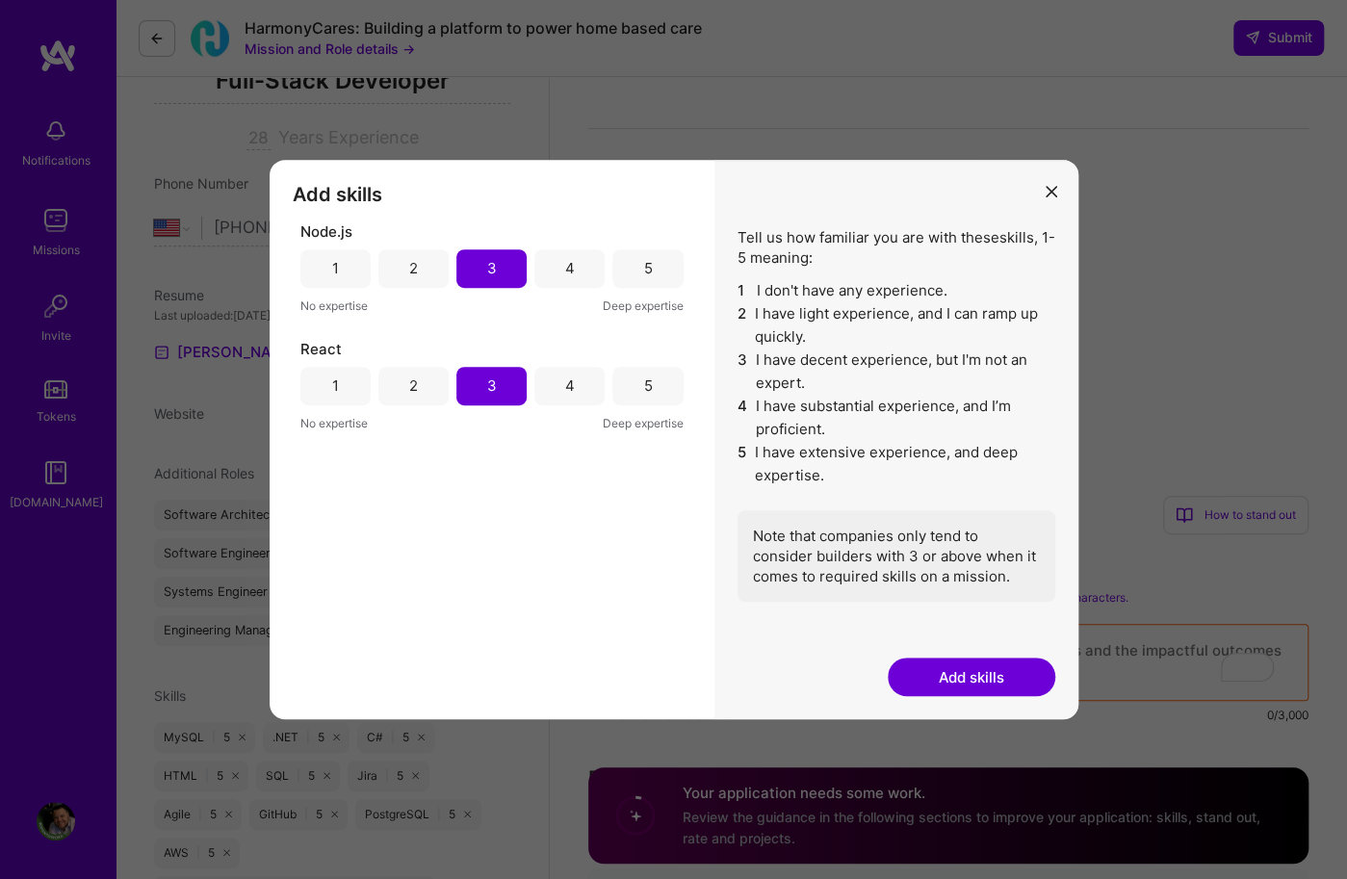
click at [1013, 682] on button "Add skills" at bounding box center [970, 676] width 167 height 39
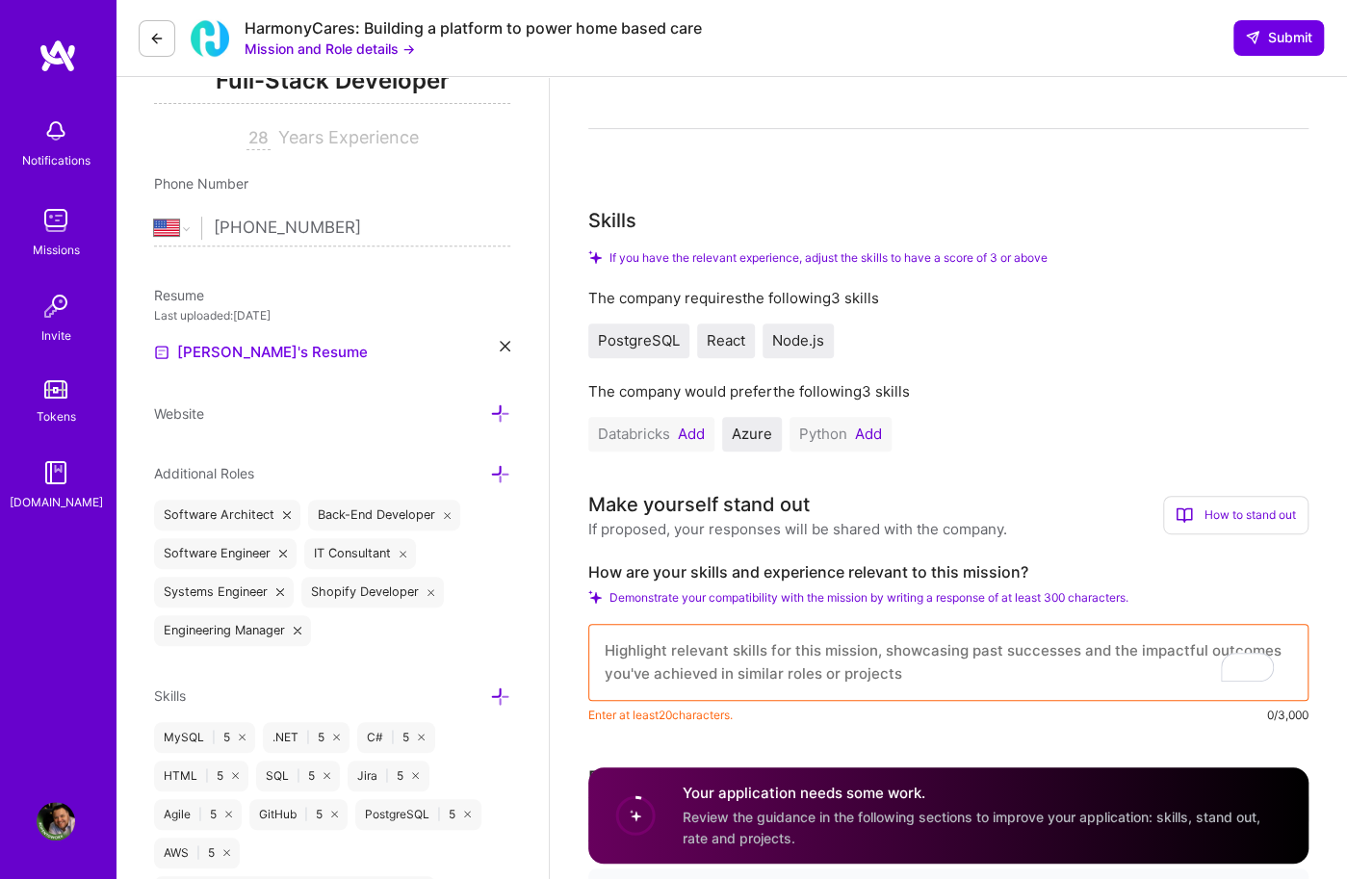
click at [880, 435] on button "Add" at bounding box center [868, 433] width 27 height 15
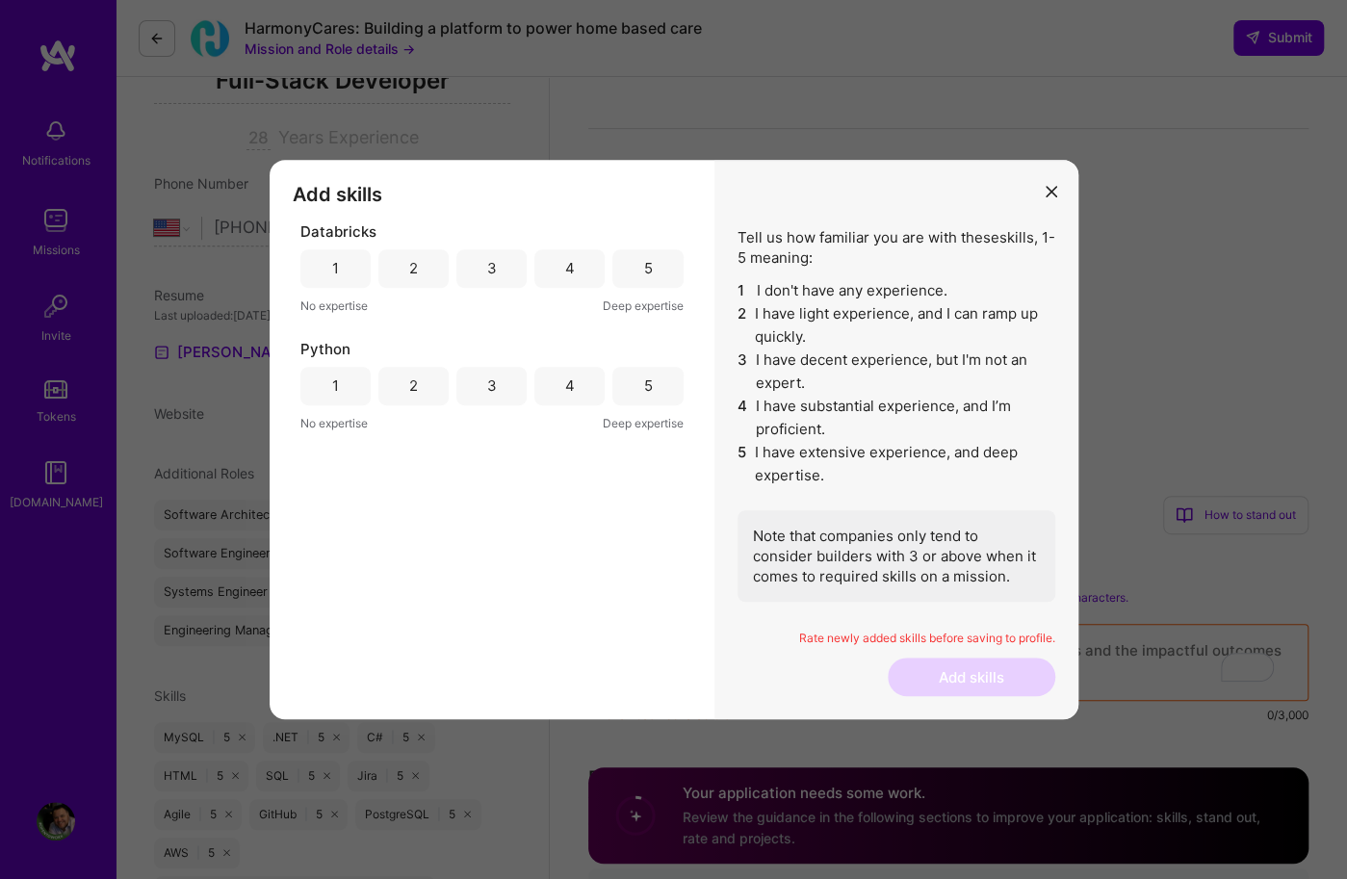
click at [500, 400] on div "3" at bounding box center [491, 386] width 70 height 39
click at [432, 394] on div "2" at bounding box center [413, 386] width 70 height 39
click at [477, 385] on div "3" at bounding box center [491, 386] width 70 height 39
click at [481, 277] on div "3" at bounding box center [491, 268] width 70 height 39
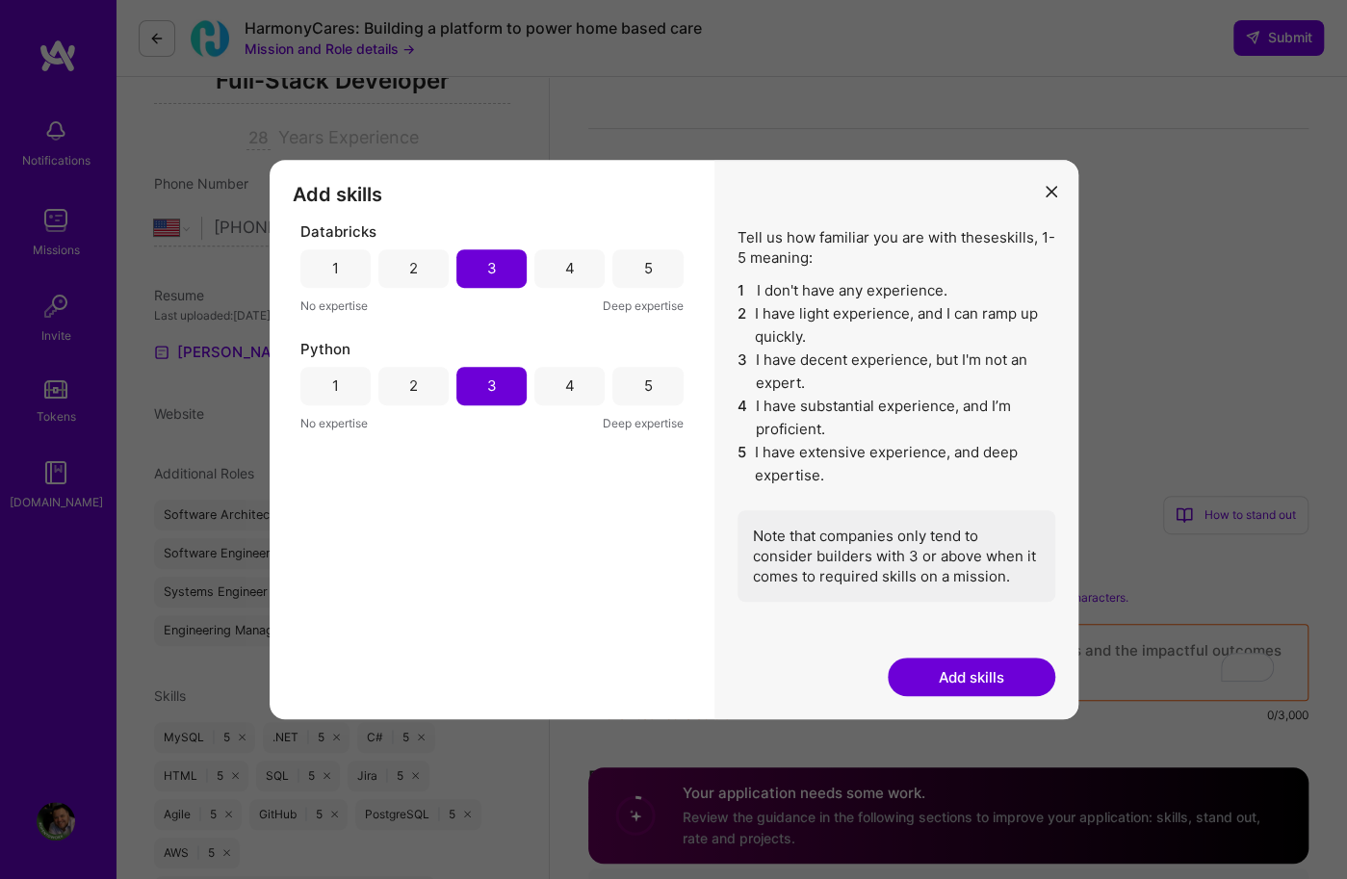
click at [338, 270] on div "1" at bounding box center [335, 268] width 7 height 20
click at [1013, 687] on button "Add skills" at bounding box center [970, 676] width 167 height 39
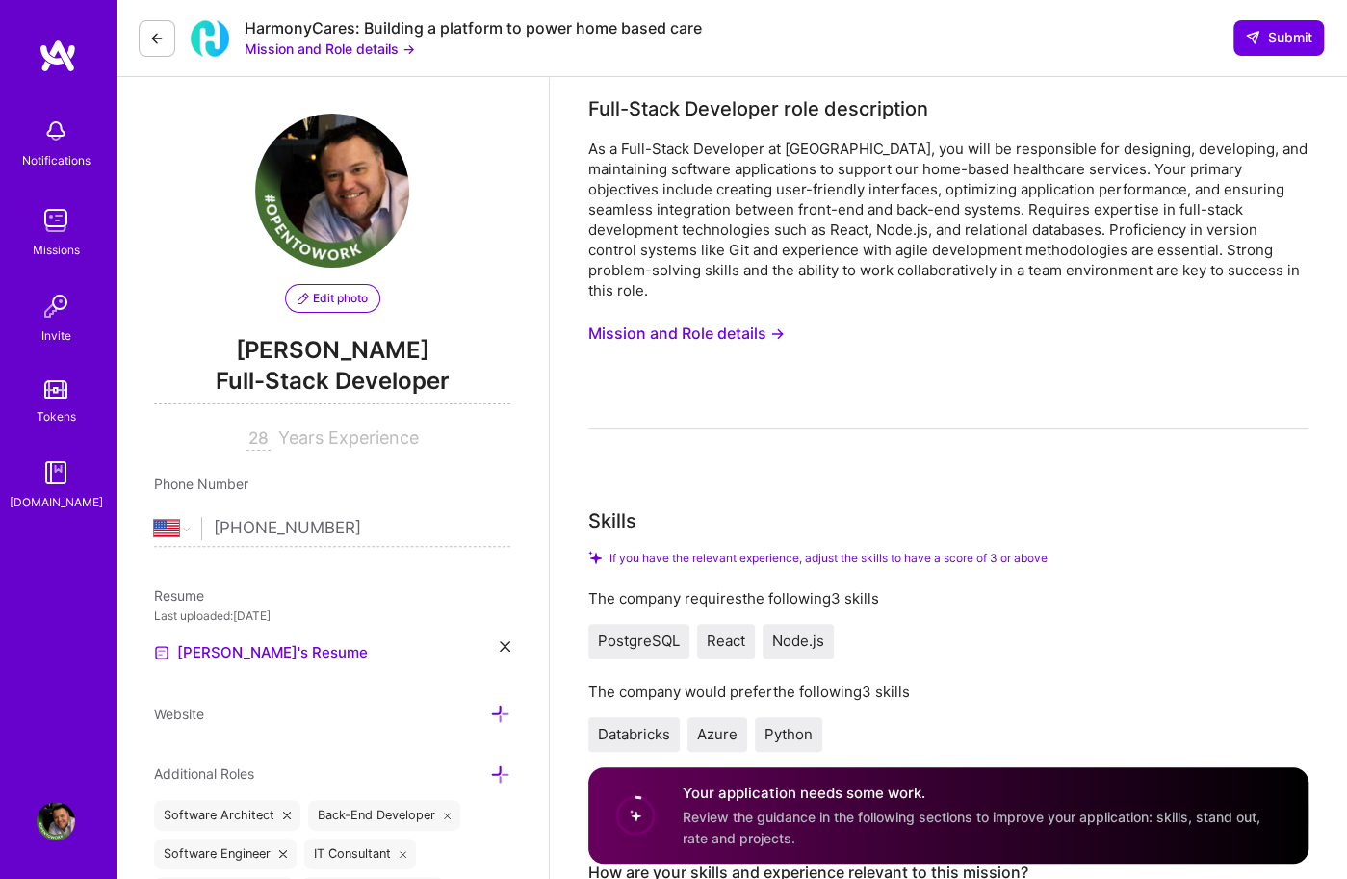
scroll to position [0, 0]
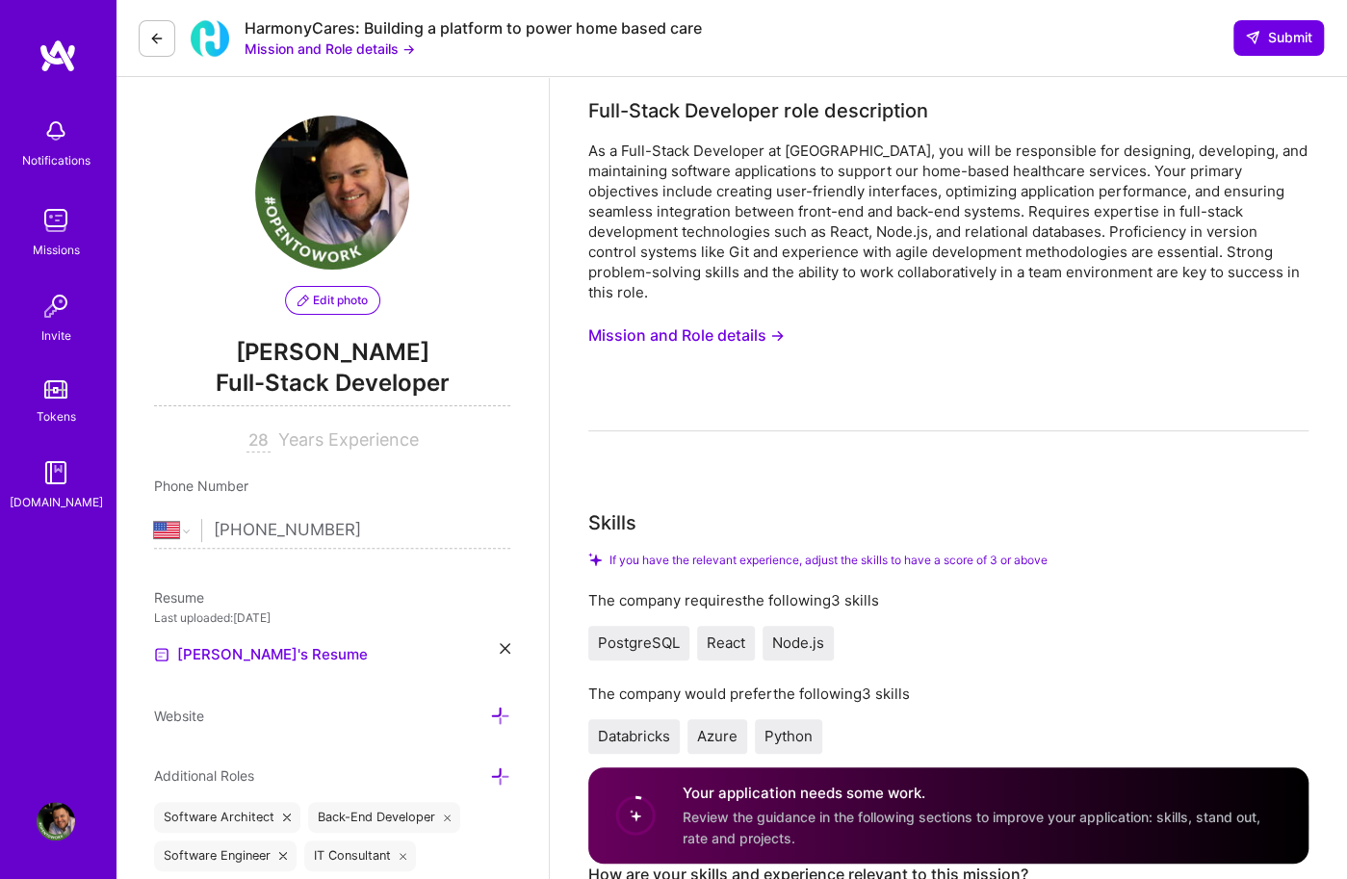
click at [657, 334] on button "Mission and Role details →" at bounding box center [686, 336] width 196 height 36
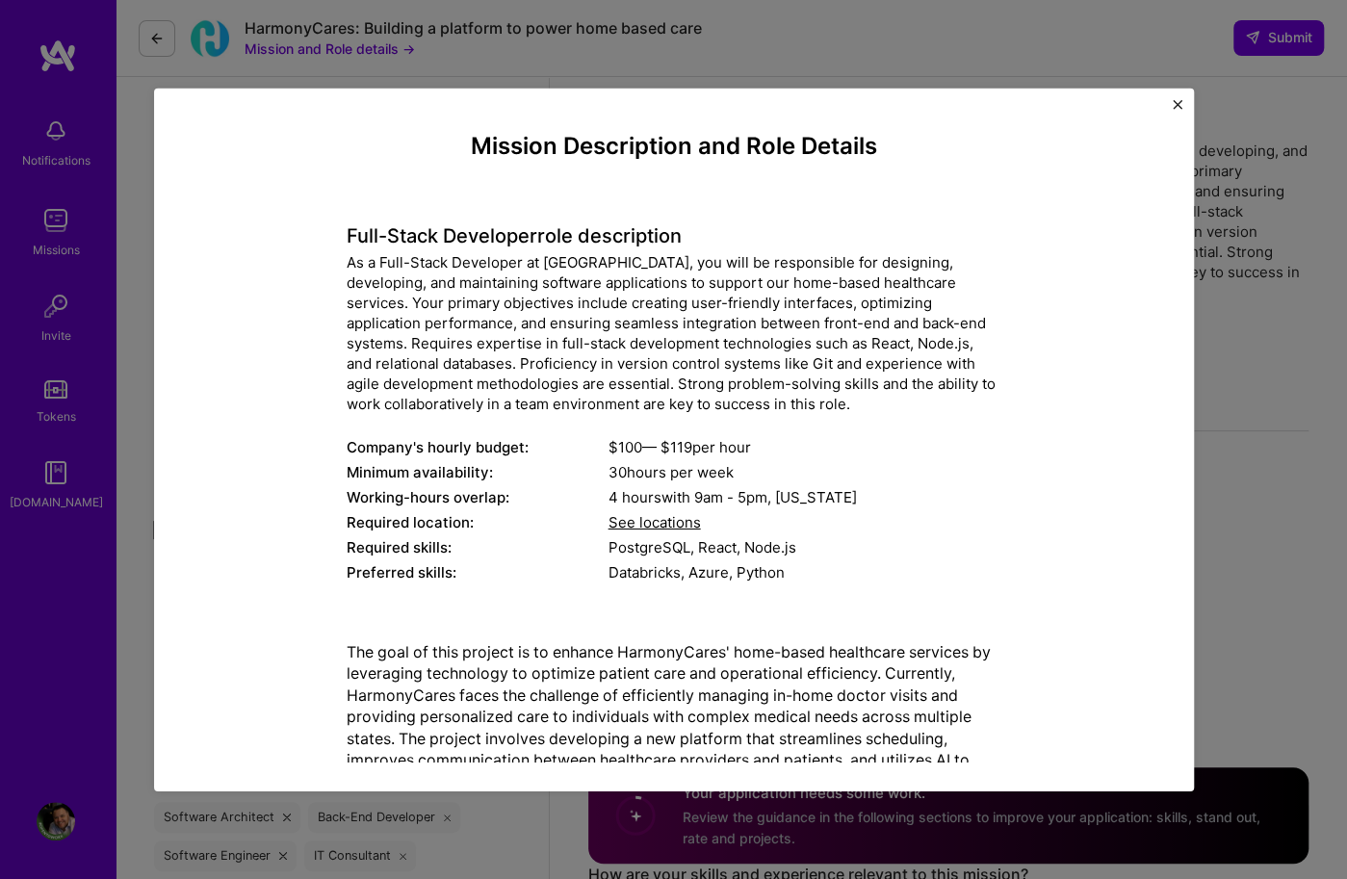
click at [677, 517] on span "See locations" at bounding box center [654, 522] width 92 height 18
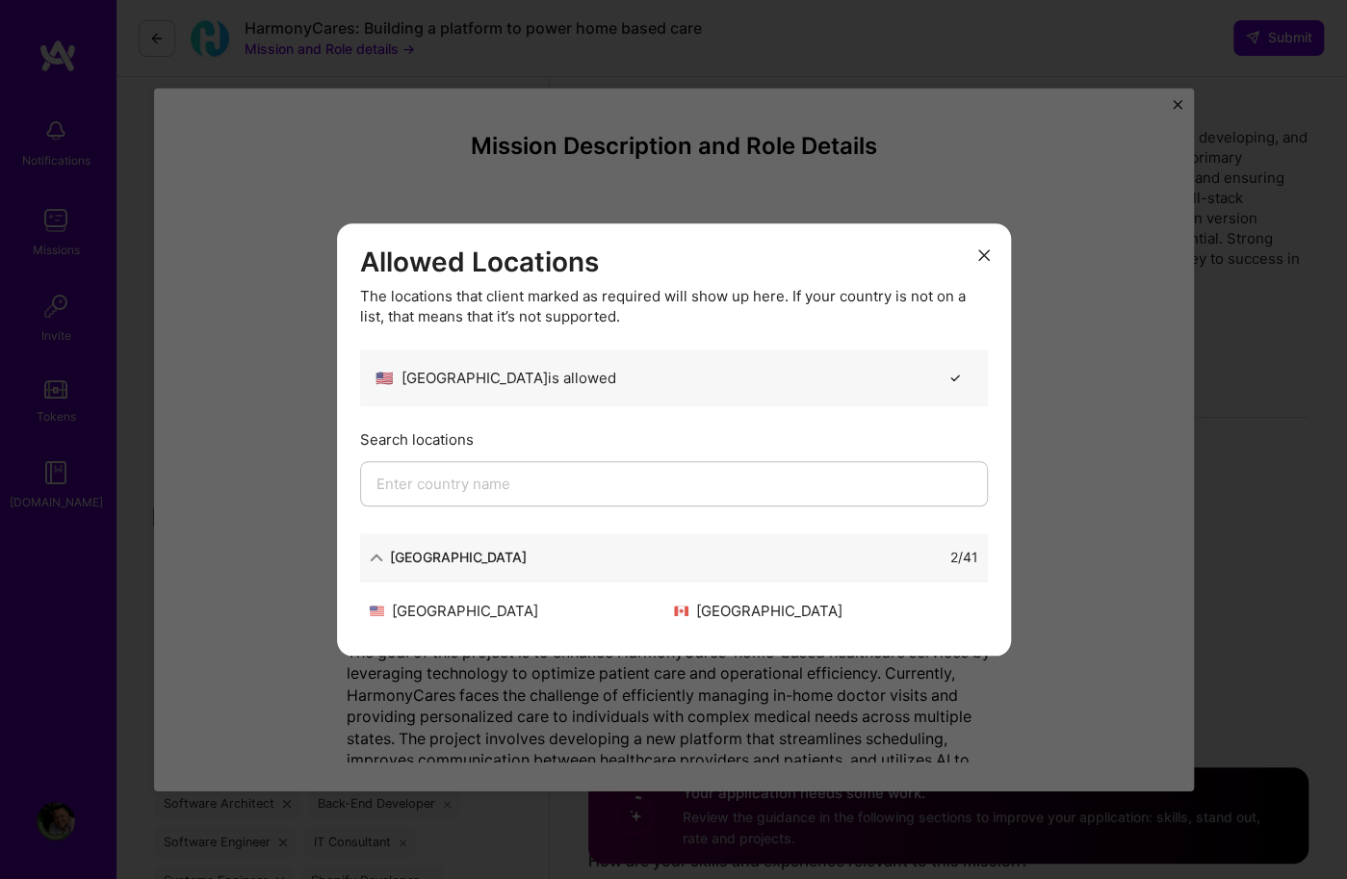
scroll to position [289, 0]
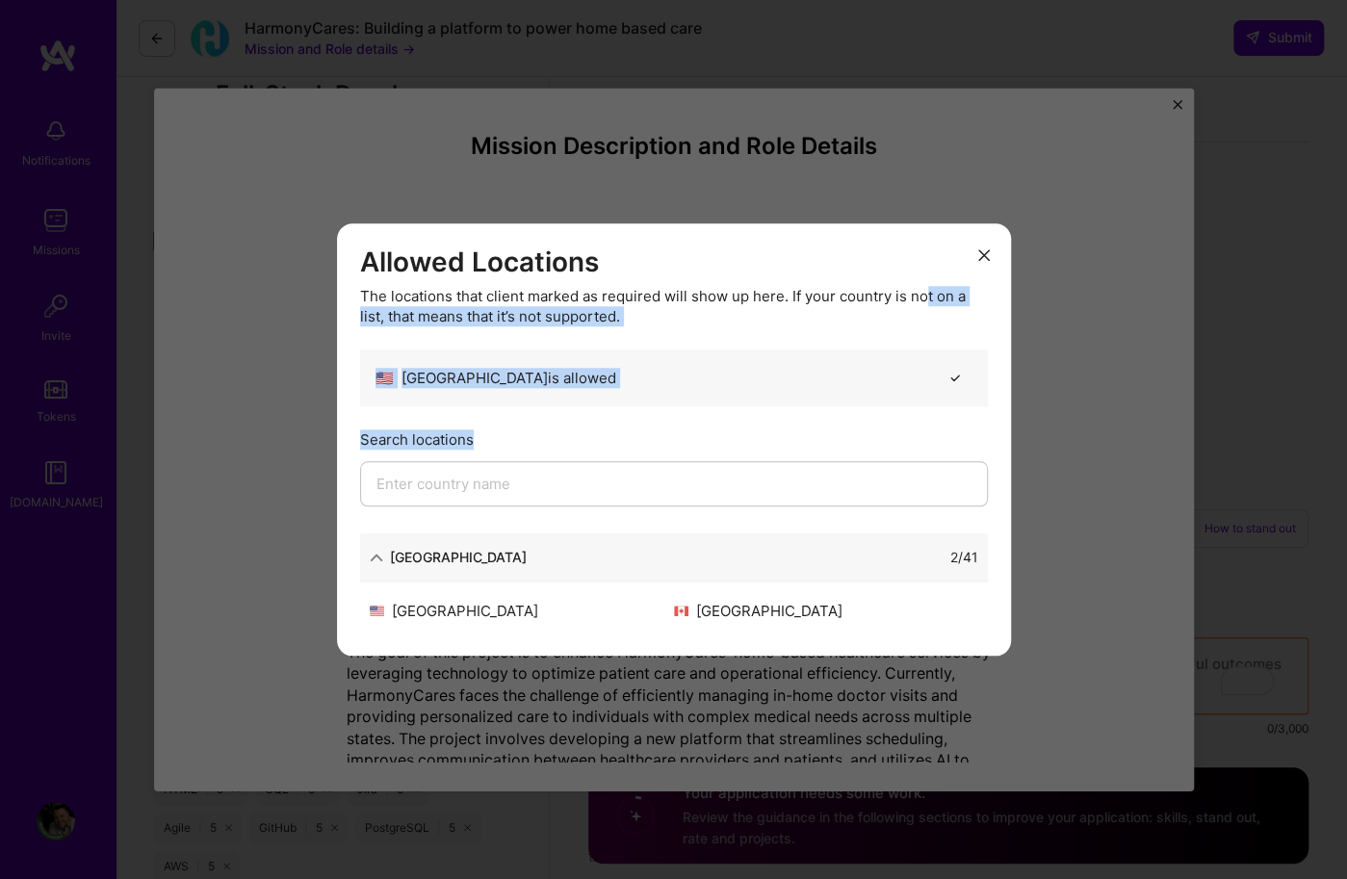
drag, startPoint x: 754, startPoint y: 430, endPoint x: 921, endPoint y: 302, distance: 210.8
click at [921, 302] on div "Allowed Locations The locations that client marked as required will show up her…" at bounding box center [674, 388] width 628 height 284
drag, startPoint x: 921, startPoint y: 302, endPoint x: 986, endPoint y: 252, distance: 81.6
click at [986, 252] on icon "modal" at bounding box center [984, 255] width 12 height 12
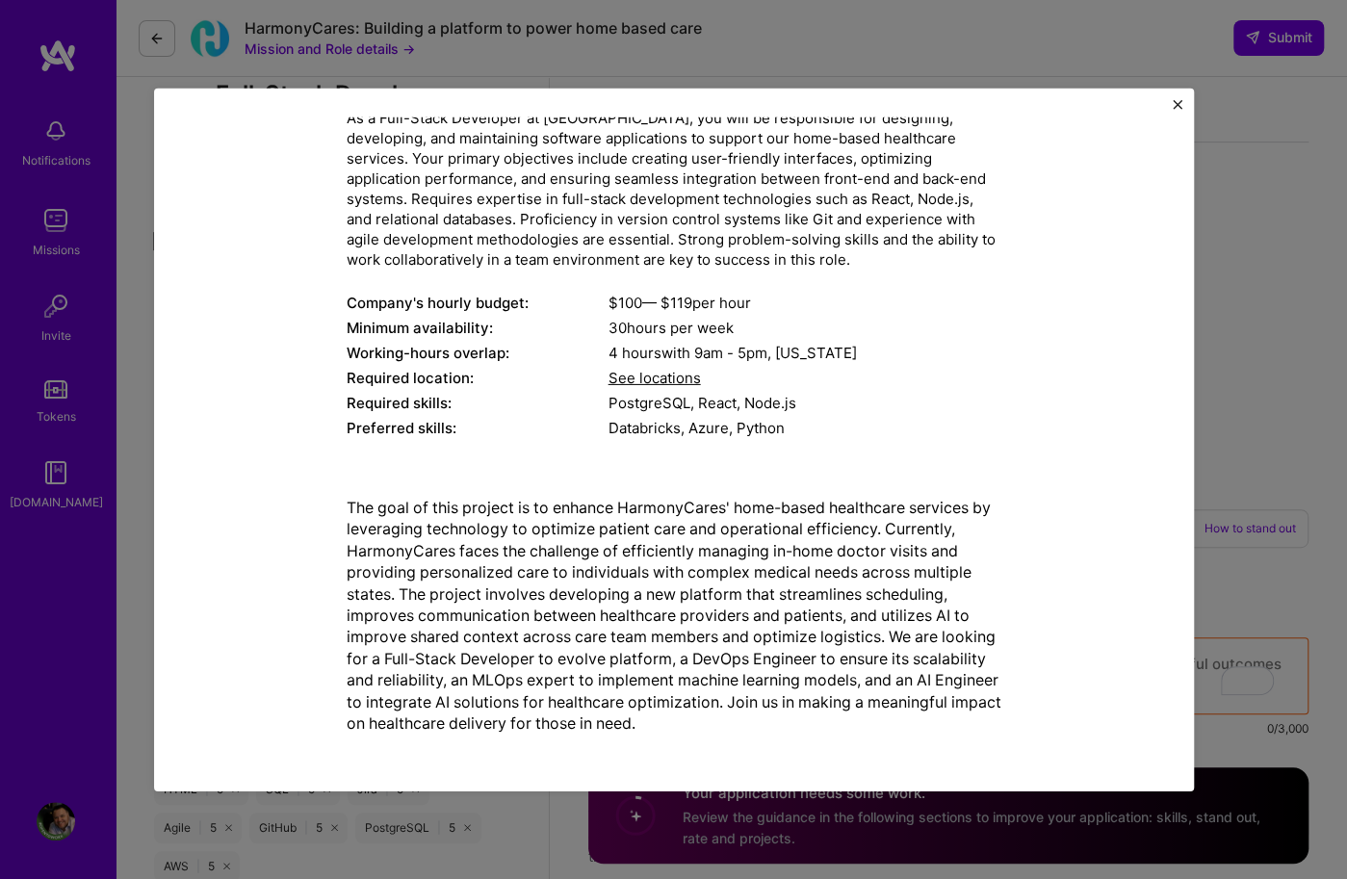
scroll to position [146, 0]
click at [1181, 103] on img "Close" at bounding box center [1177, 104] width 10 height 10
